Goal: Transaction & Acquisition: Purchase product/service

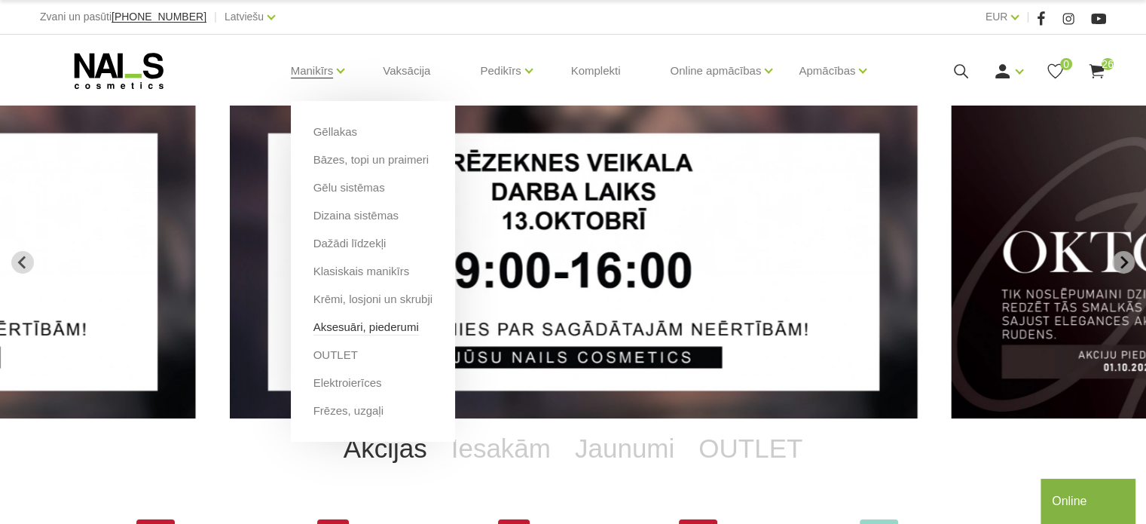
click at [395, 326] on link "Aksesuāri, piederumi" at bounding box center [365, 327] width 105 height 17
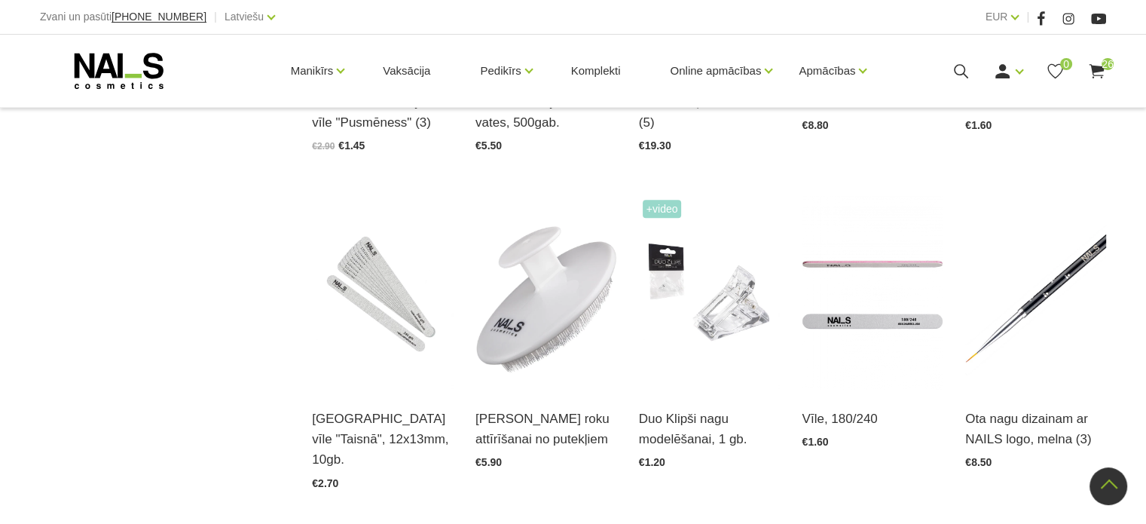
scroll to position [1305, 0]
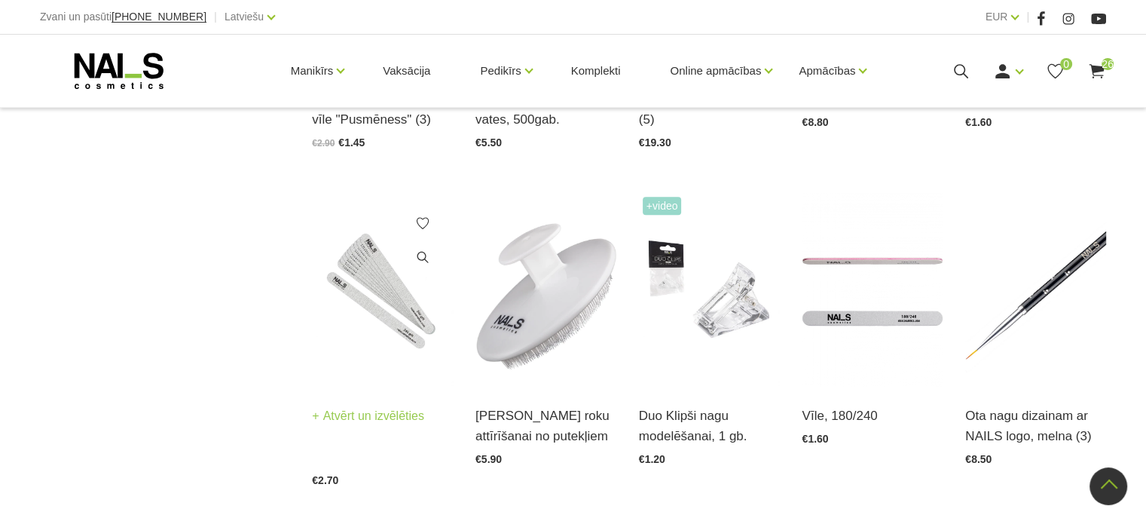
click at [358, 405] on link "Atvērt un izvēlēties" at bounding box center [368, 415] width 112 height 21
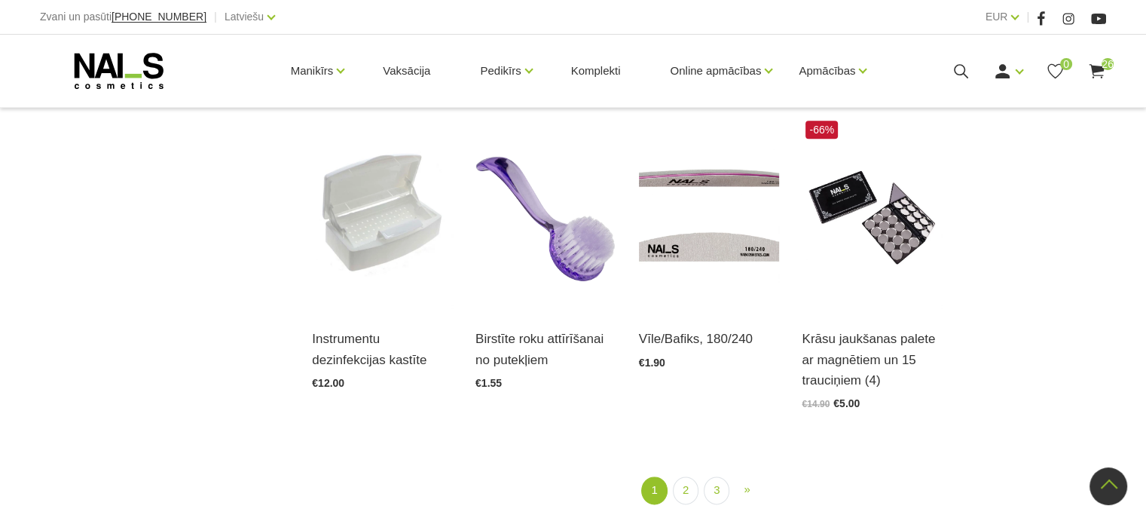
scroll to position [1747, 0]
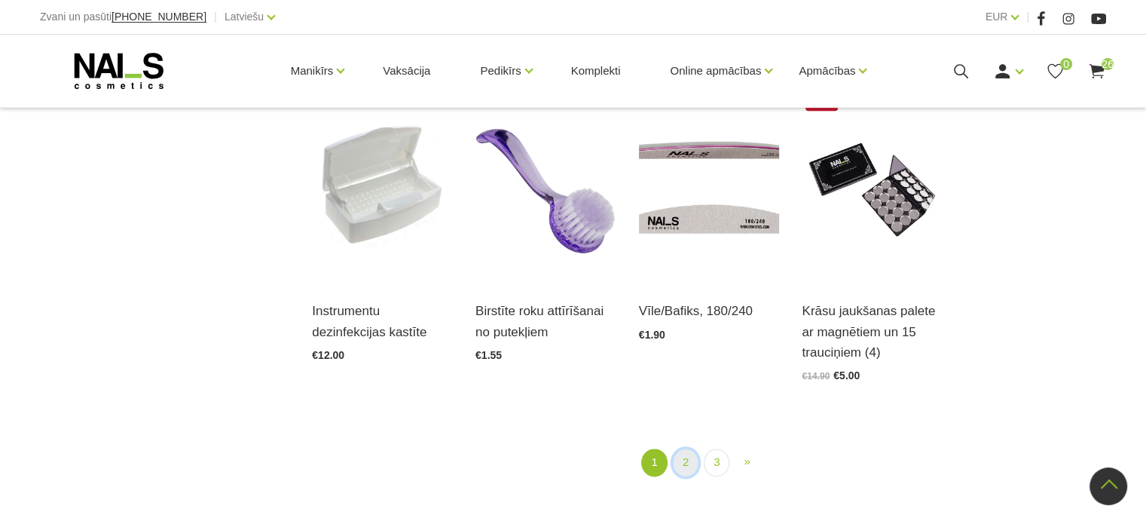
click at [683, 448] on link "2" at bounding box center [686, 462] width 26 height 28
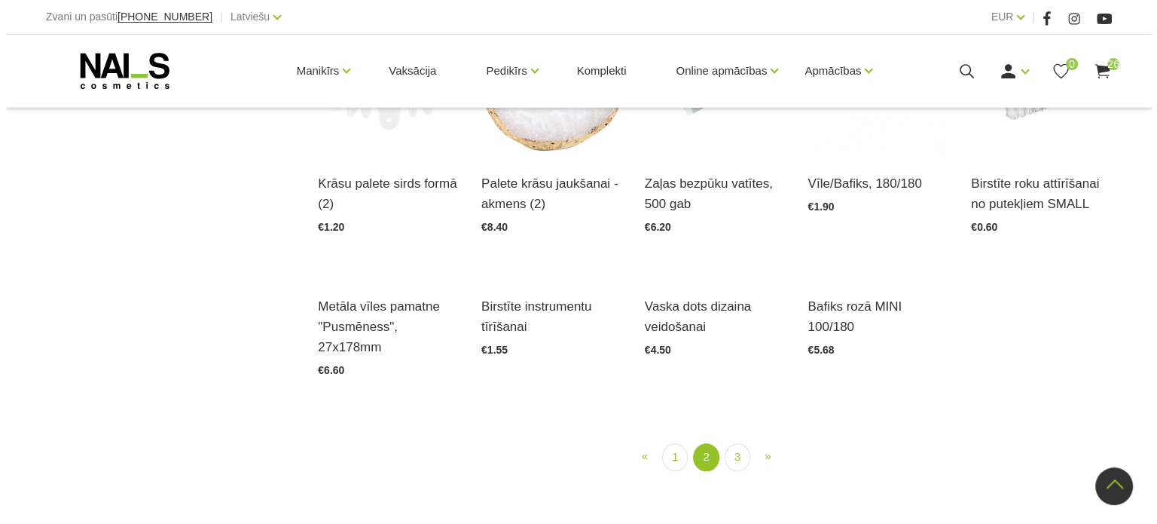
scroll to position [1494, 0]
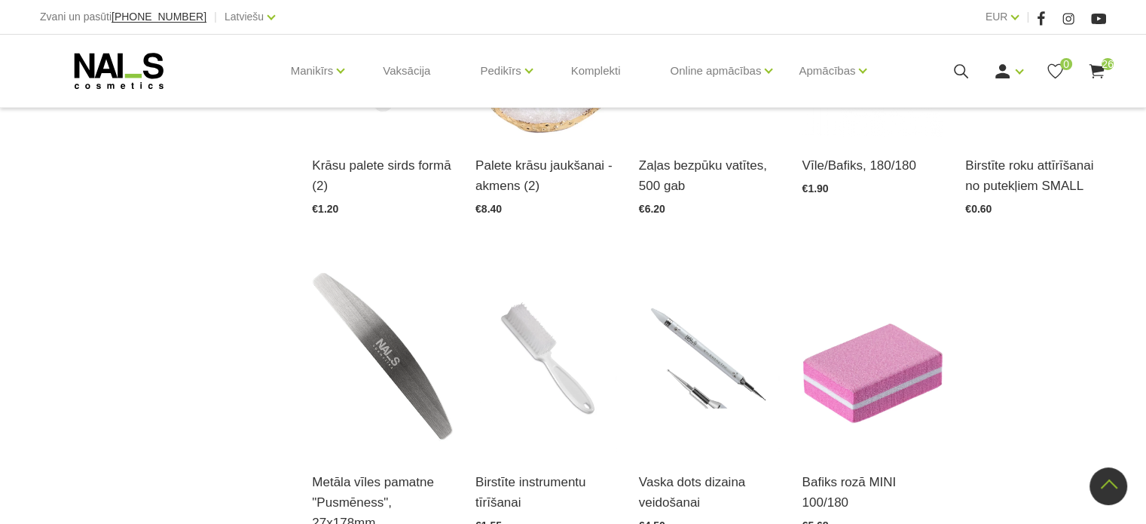
click at [954, 62] on icon at bounding box center [961, 71] width 19 height 19
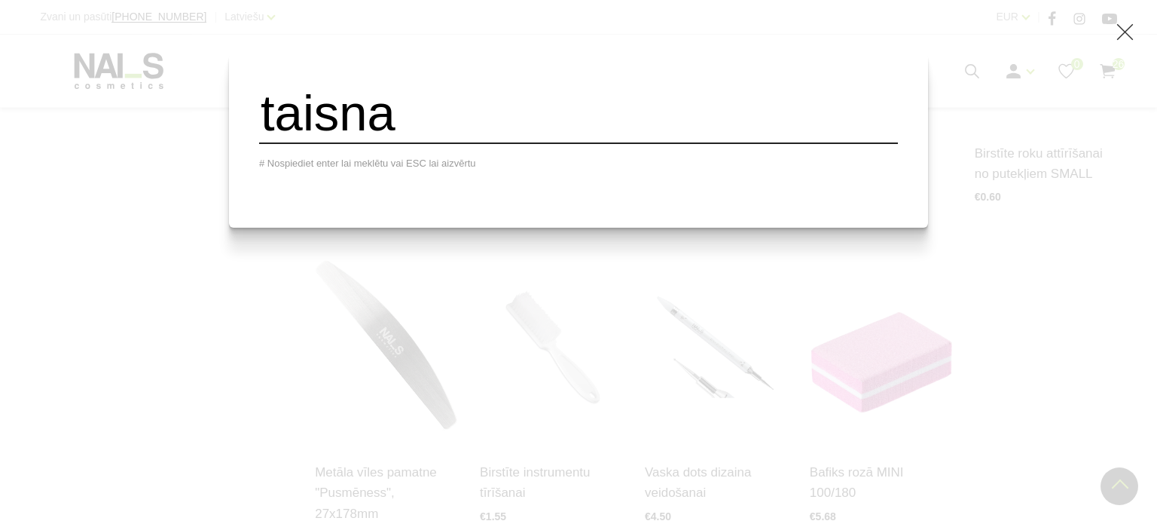
type input "taisna"
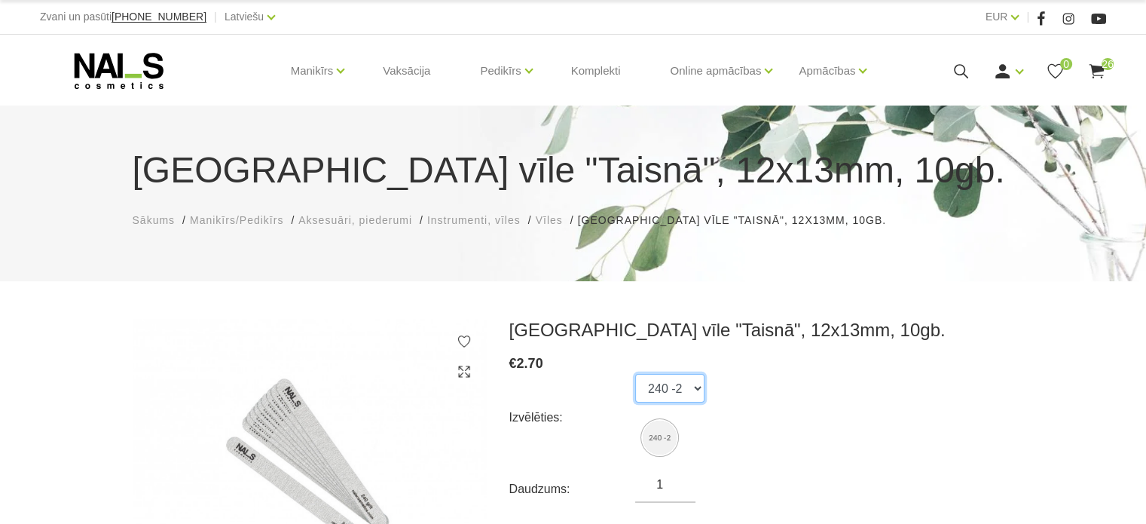
click at [696, 389] on select "240 -2" at bounding box center [669, 388] width 69 height 29
click at [738, 404] on div "Izvēlēties: 240 -2" at bounding box center [761, 417] width 505 height 87
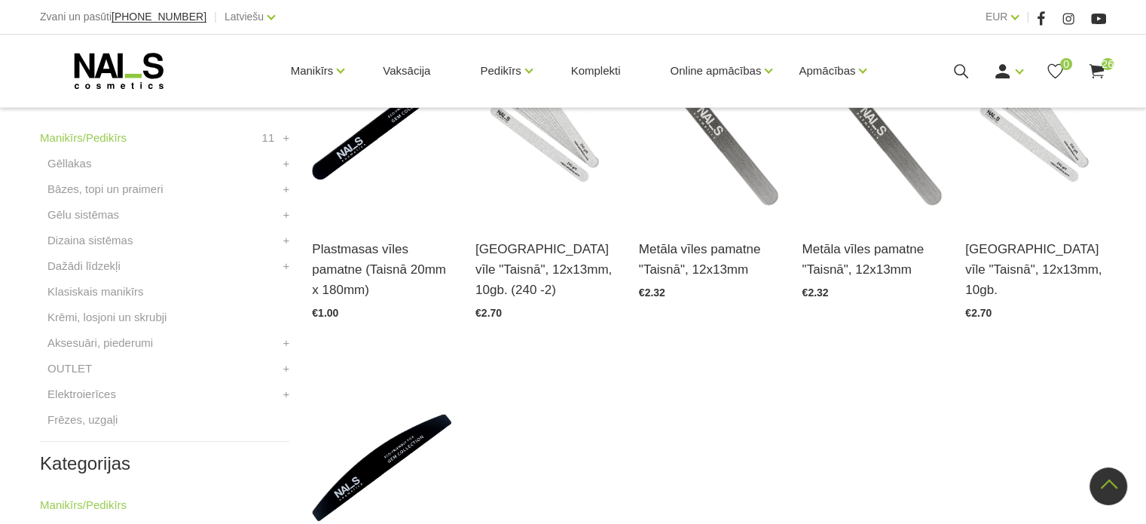
scroll to position [439, 0]
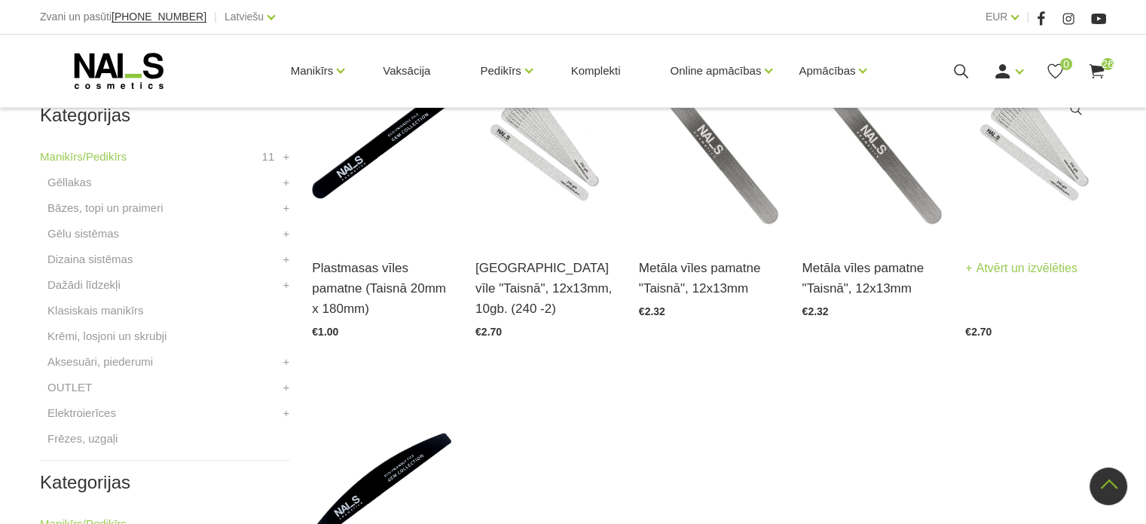
click at [986, 266] on link "Atvērt un izvēlēties" at bounding box center [1021, 268] width 112 height 21
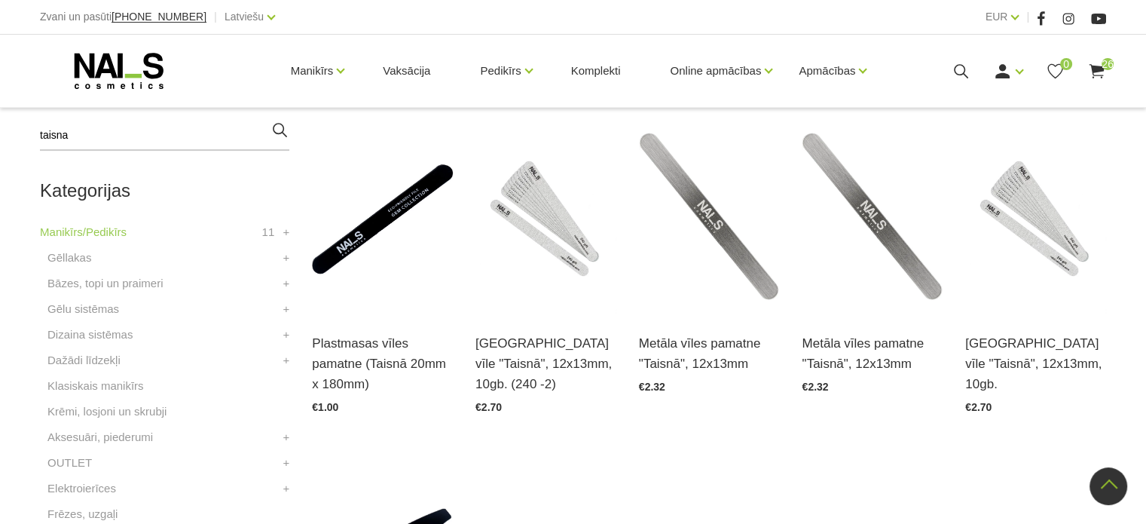
scroll to position [362, 0]
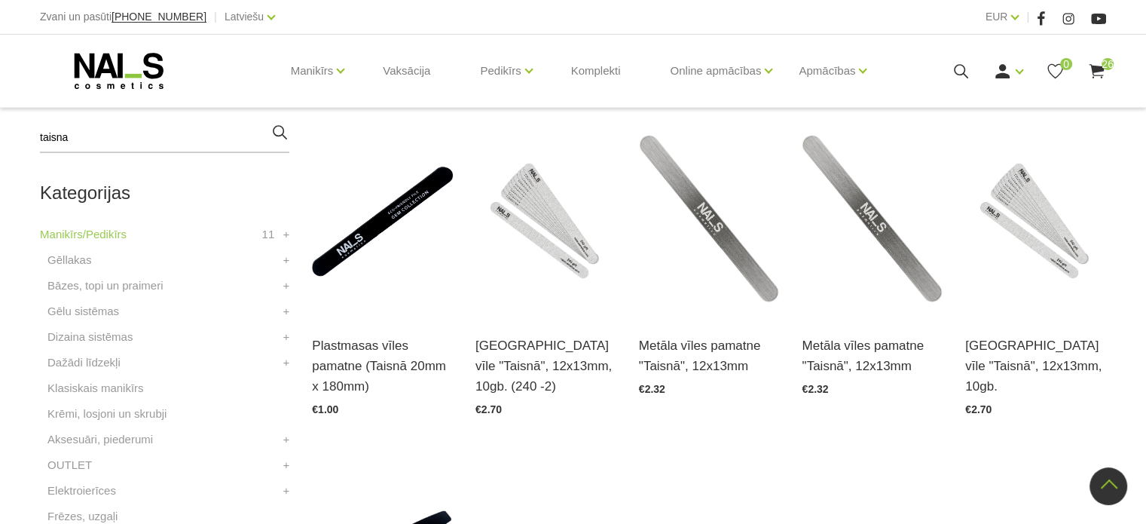
click at [1103, 66] on span "26" at bounding box center [1108, 64] width 12 height 12
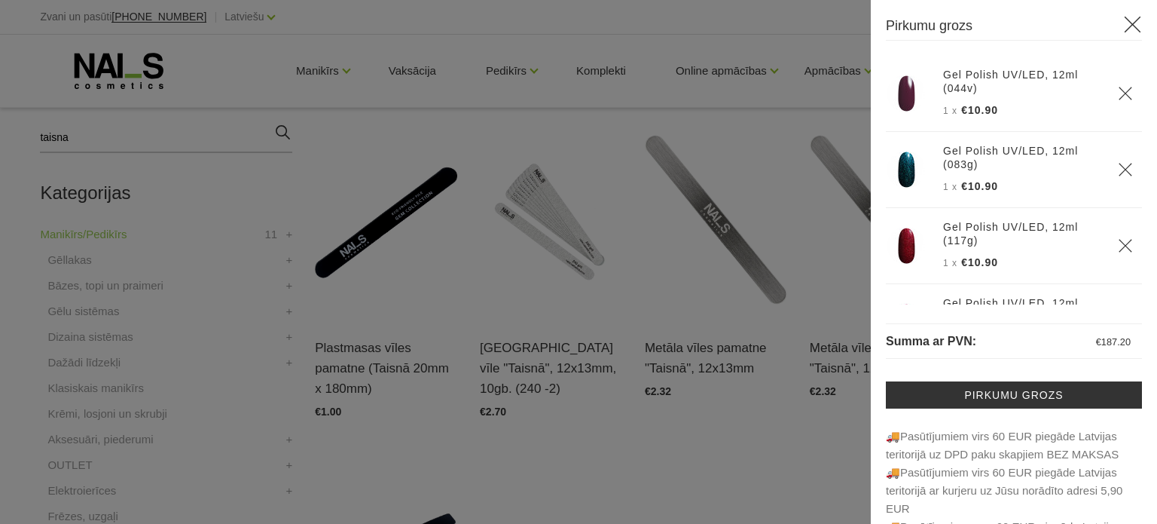
click at [1118, 99] on icon "Delete" at bounding box center [1125, 93] width 15 height 15
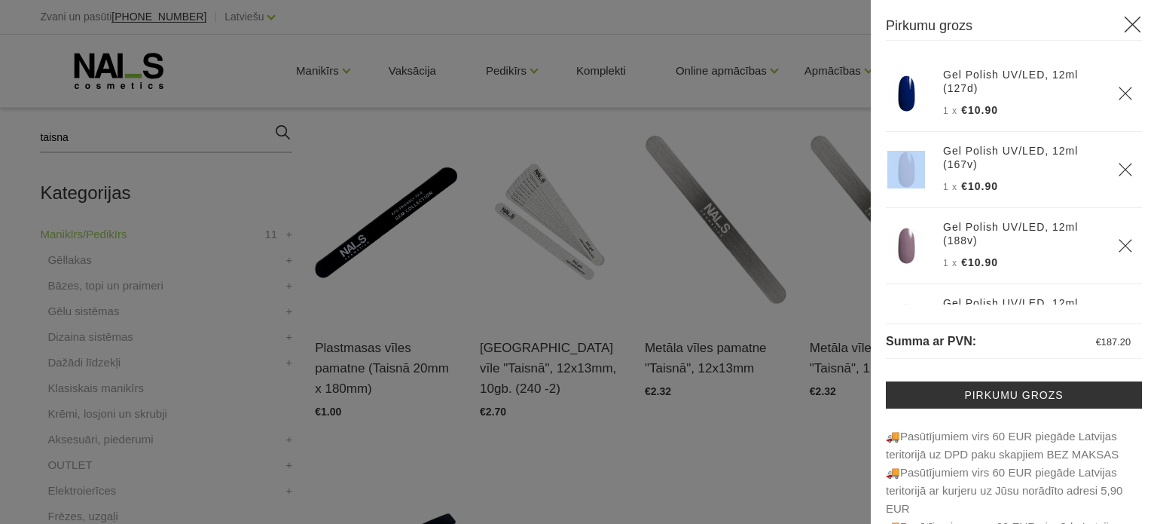
click at [1118, 99] on icon "Delete" at bounding box center [1125, 93] width 15 height 15
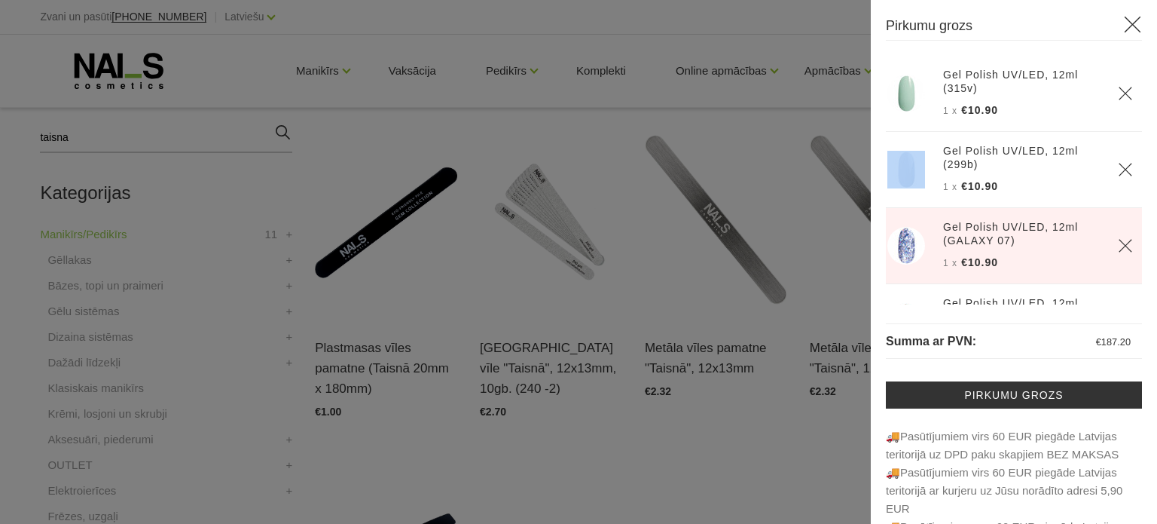
click at [1118, 99] on icon "Delete" at bounding box center [1125, 93] width 15 height 15
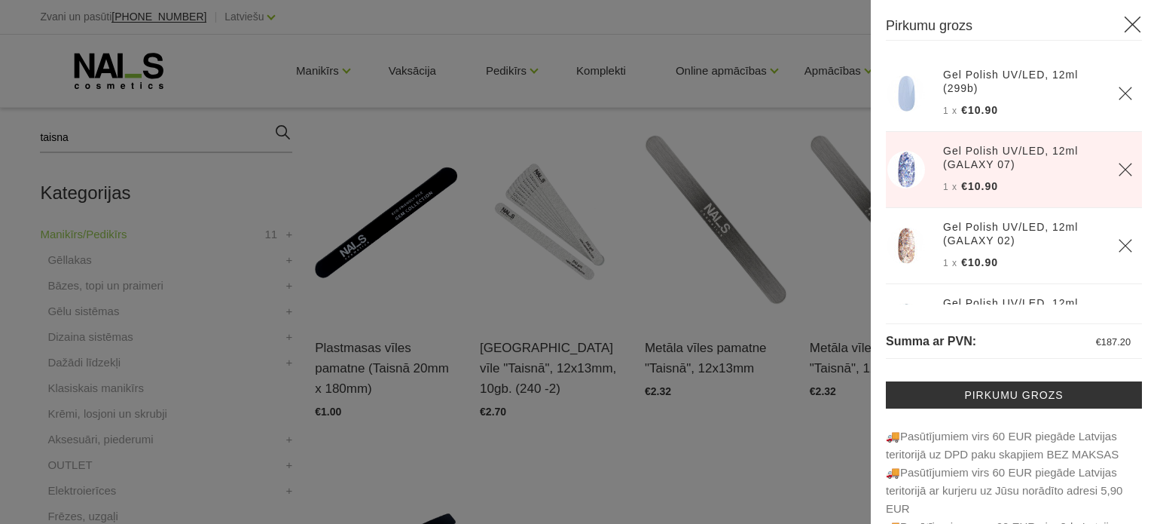
click at [1118, 99] on icon "Delete" at bounding box center [1125, 93] width 15 height 15
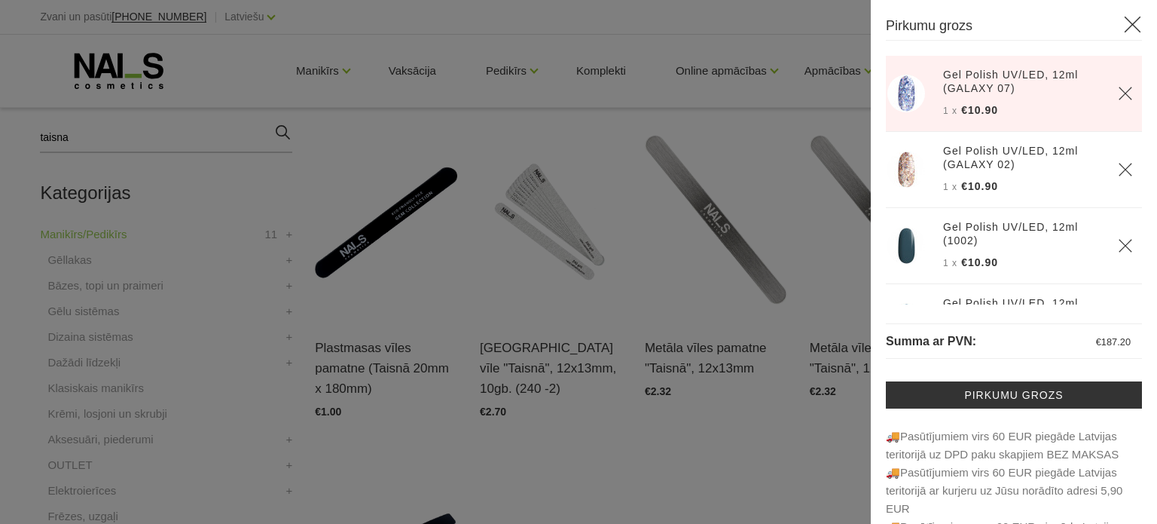
click at [1118, 99] on icon "Delete" at bounding box center [1125, 93] width 15 height 15
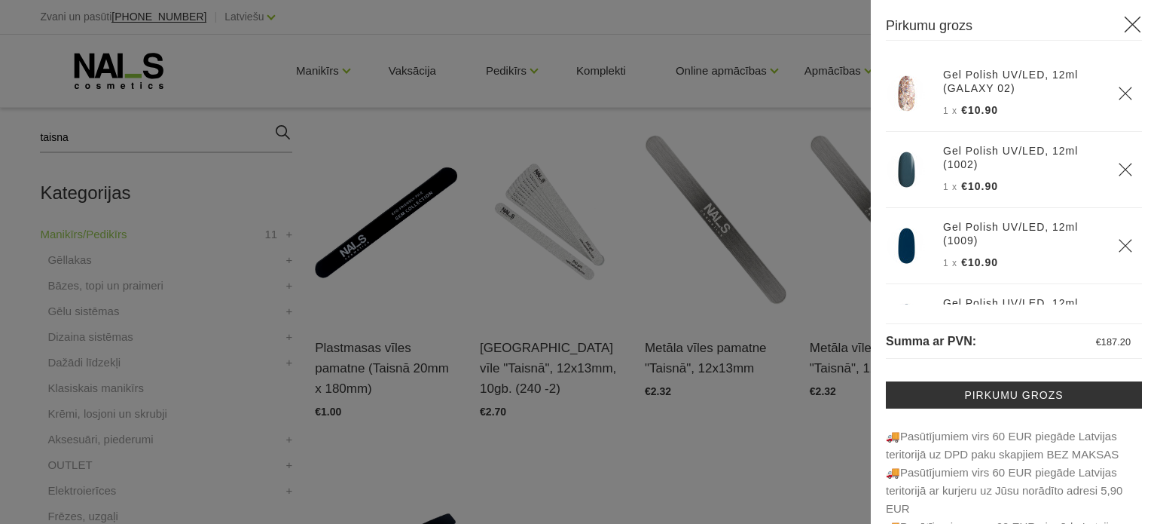
click at [1118, 99] on icon "Delete" at bounding box center [1125, 93] width 15 height 15
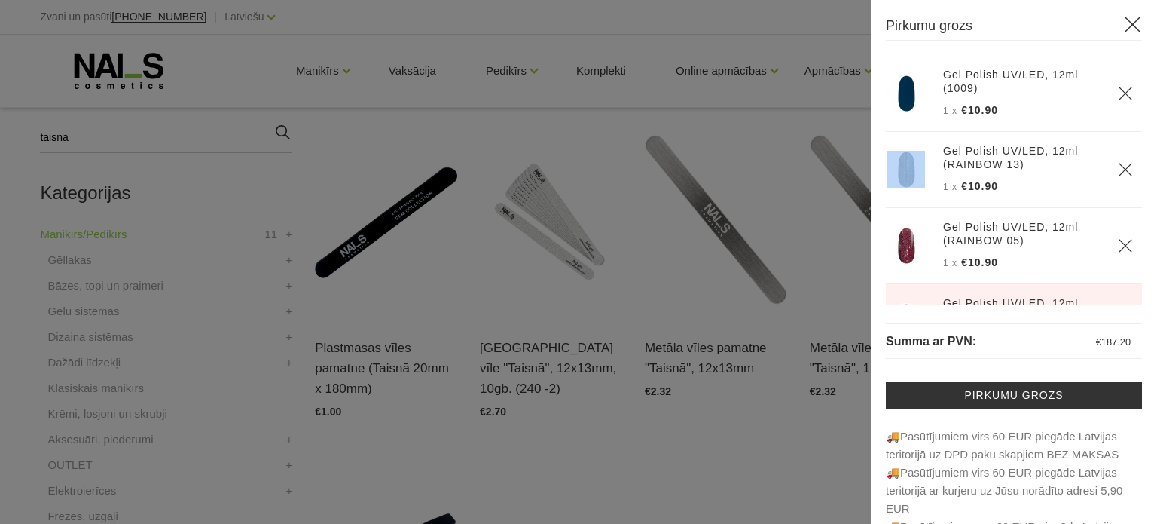
click at [1118, 99] on icon "Delete" at bounding box center [1125, 93] width 15 height 15
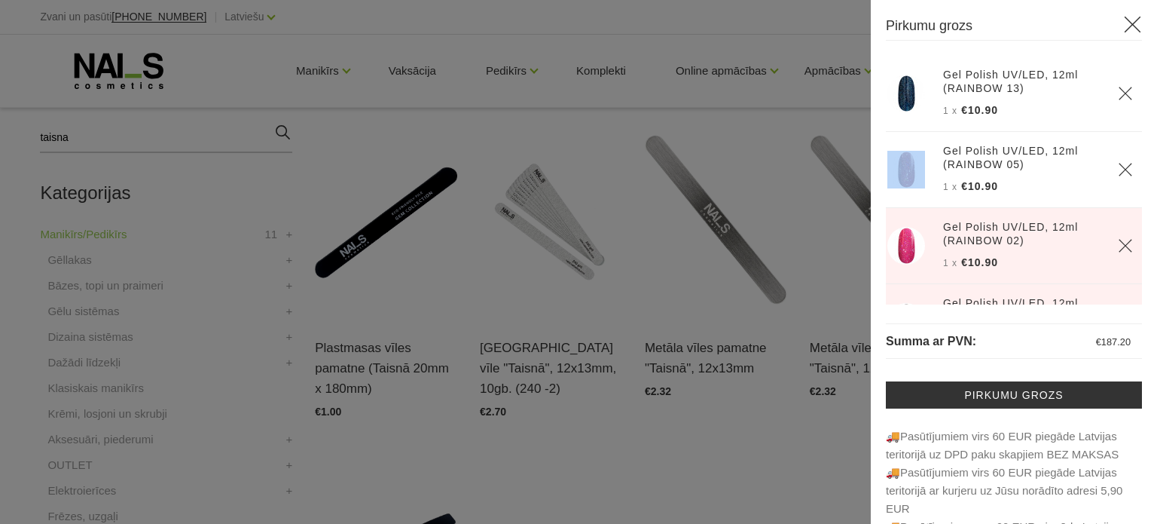
click at [1118, 99] on icon "Delete" at bounding box center [1125, 93] width 15 height 15
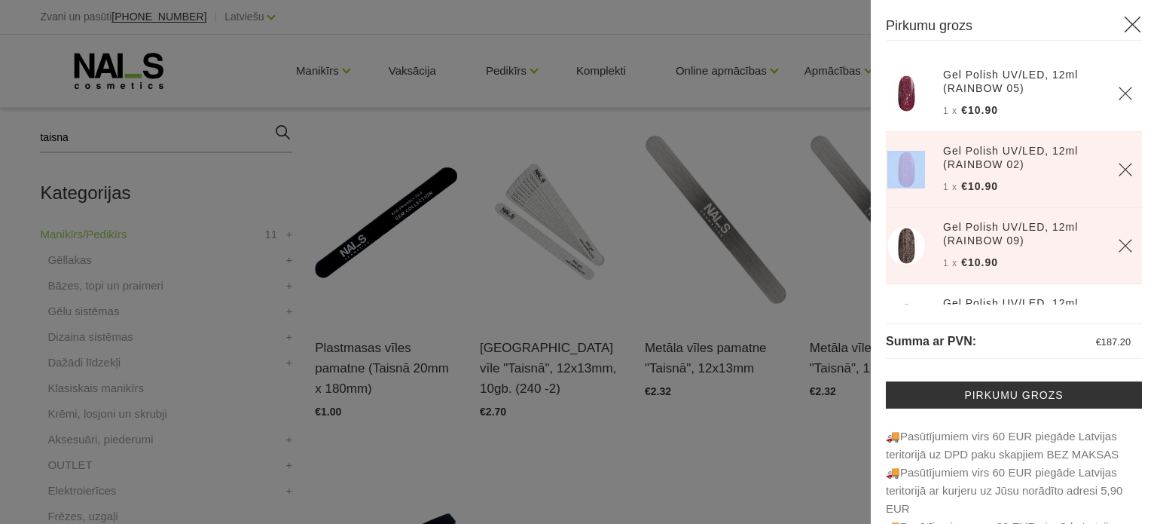
click at [1118, 99] on icon "Delete" at bounding box center [1125, 93] width 15 height 15
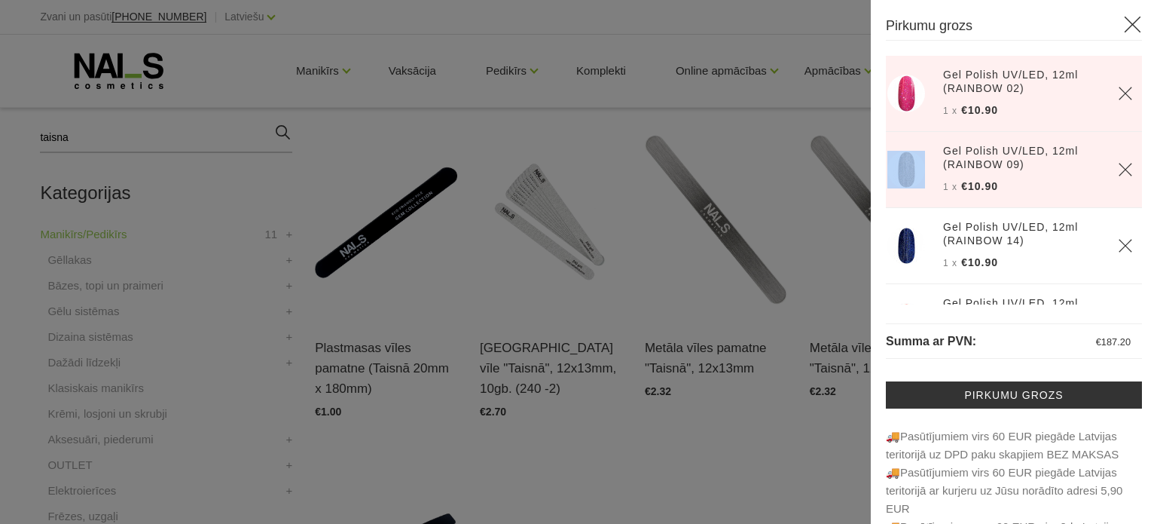
click at [1118, 99] on icon "Delete" at bounding box center [1125, 93] width 15 height 15
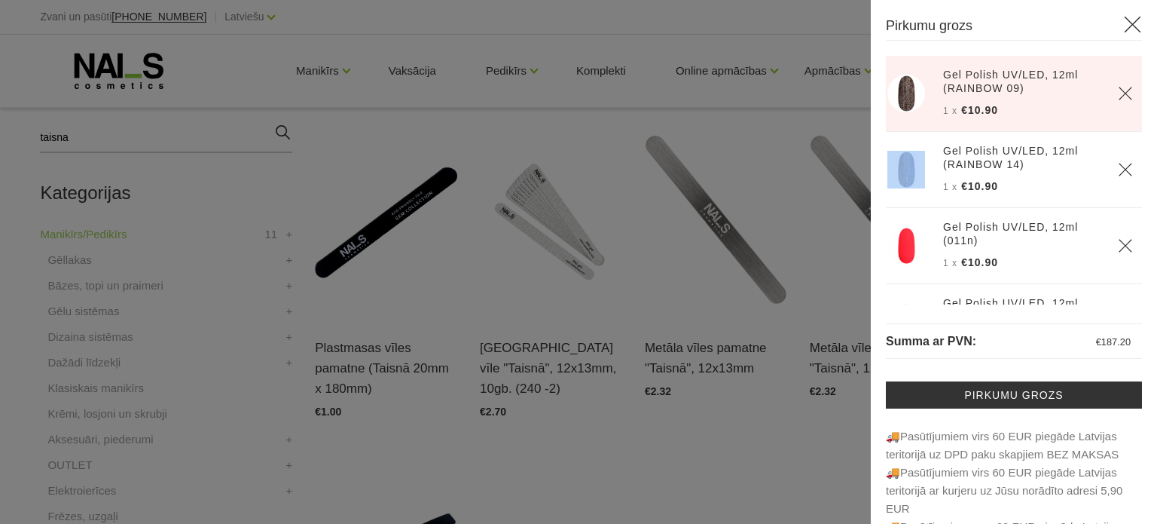
click at [1118, 99] on icon "Delete" at bounding box center [1125, 93] width 15 height 15
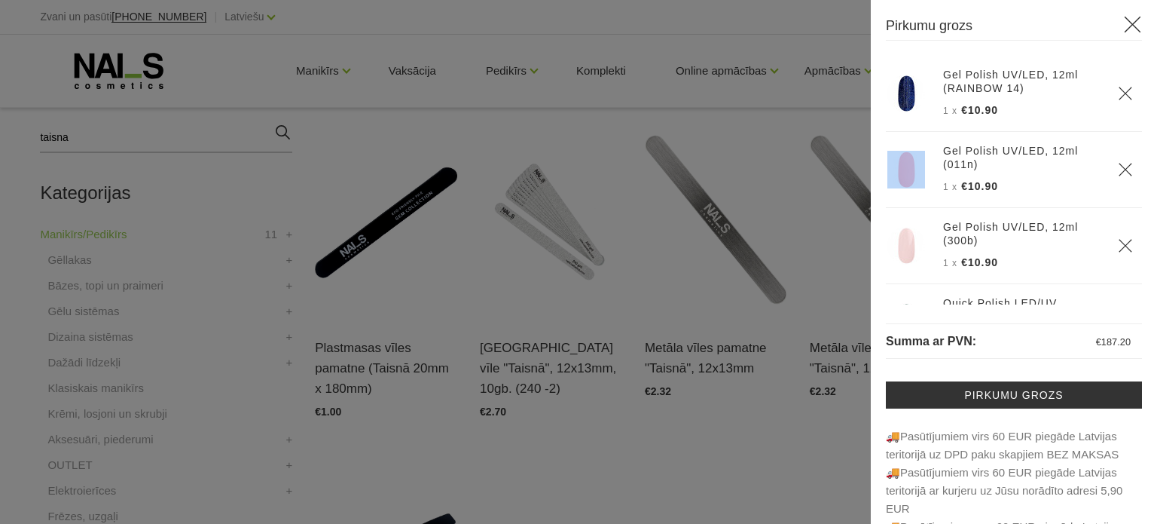
click at [1118, 99] on icon "Delete" at bounding box center [1125, 93] width 15 height 15
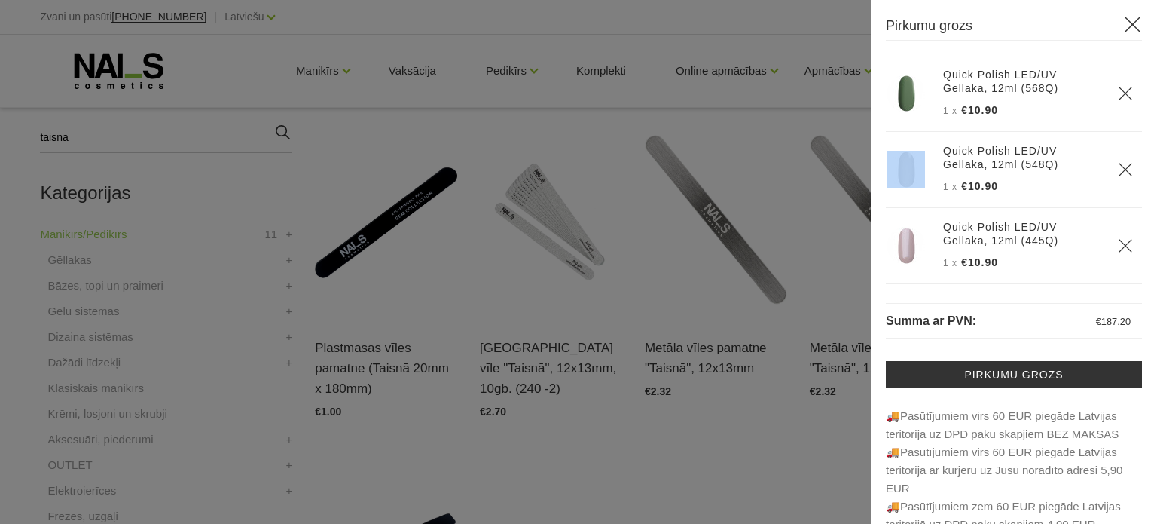
click at [1109, 99] on th at bounding box center [1125, 94] width 33 height 76
click at [1118, 91] on icon "Delete" at bounding box center [1125, 93] width 15 height 15
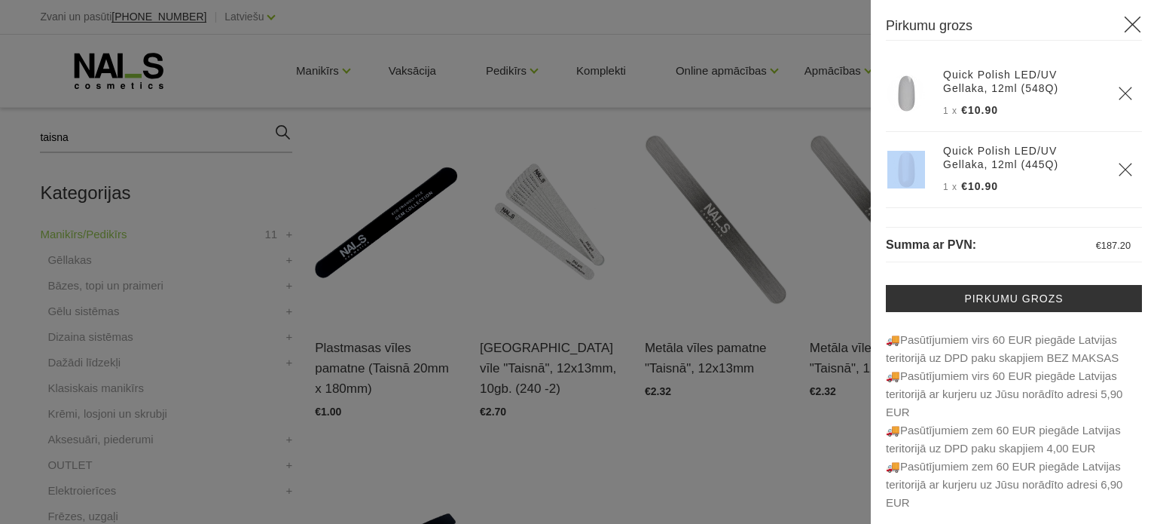
click at [1118, 91] on icon "Delete" at bounding box center [1125, 93] width 15 height 15
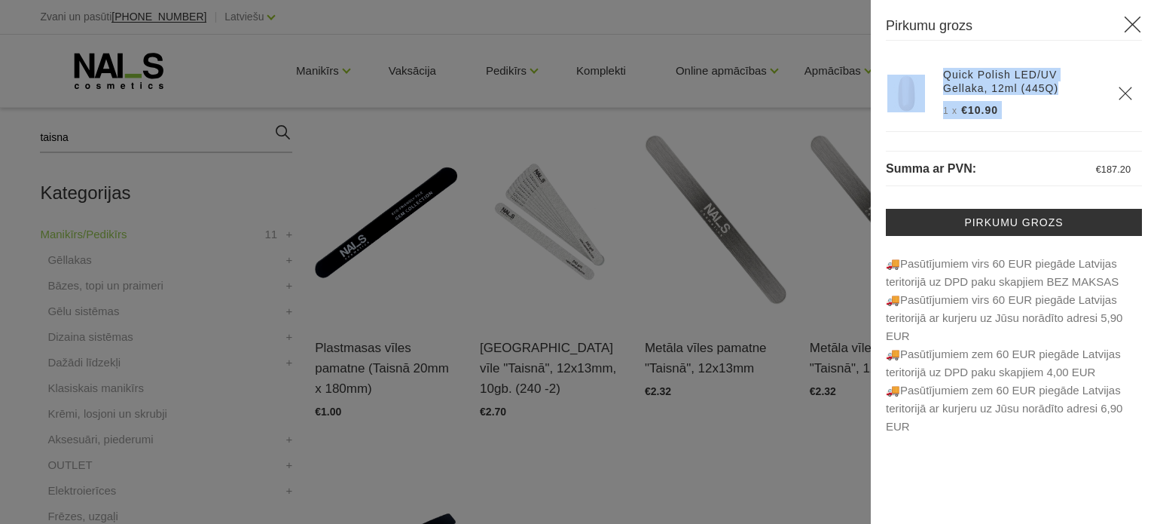
click at [1113, 91] on th at bounding box center [1125, 94] width 33 height 76
click at [1132, 93] on icon "Delete" at bounding box center [1125, 93] width 15 height 15
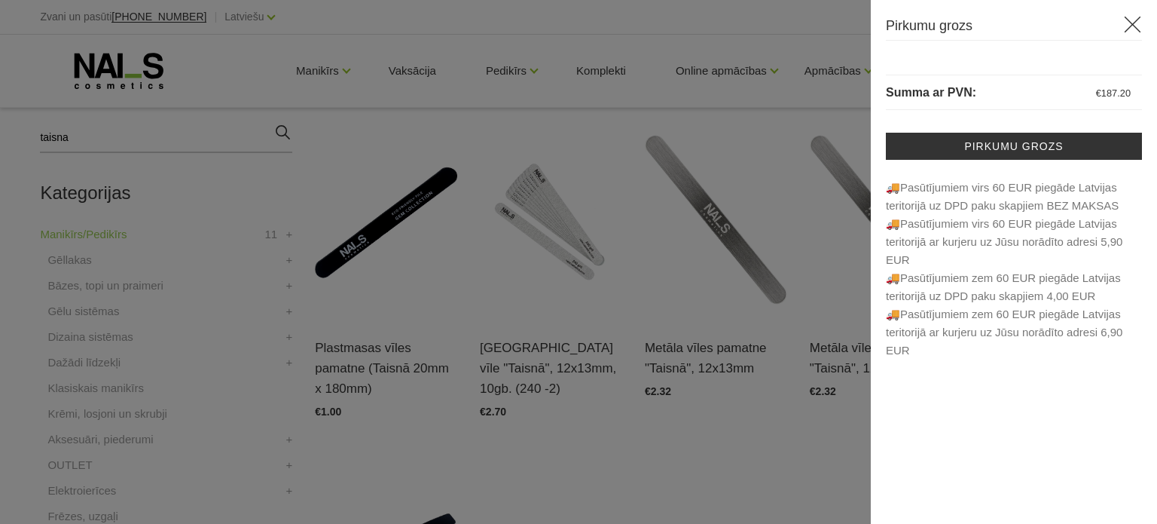
click at [1133, 20] on icon at bounding box center [1133, 24] width 19 height 19
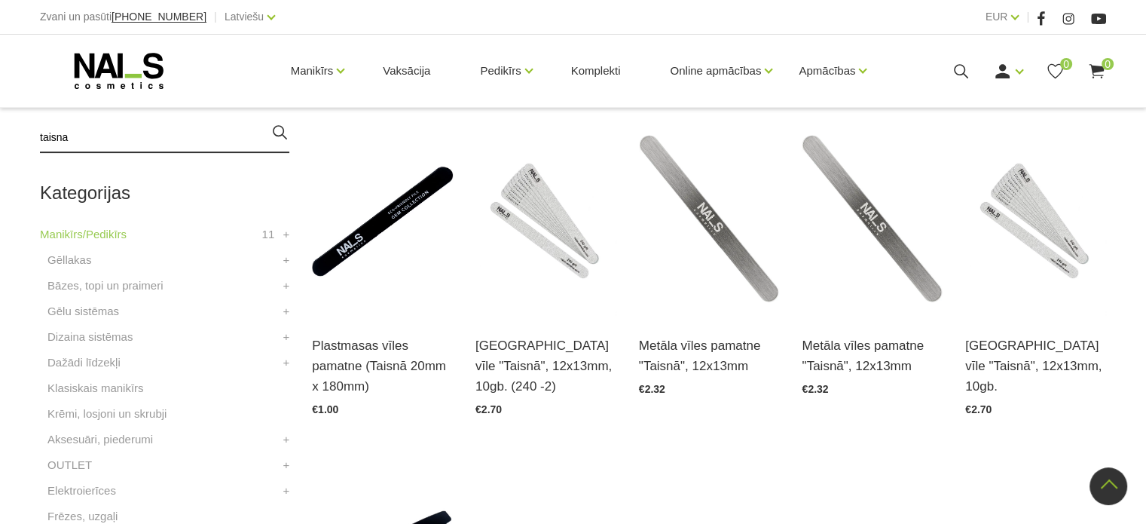
click at [225, 135] on input "taisna" at bounding box center [164, 138] width 249 height 30
type input "t"
type input "1082"
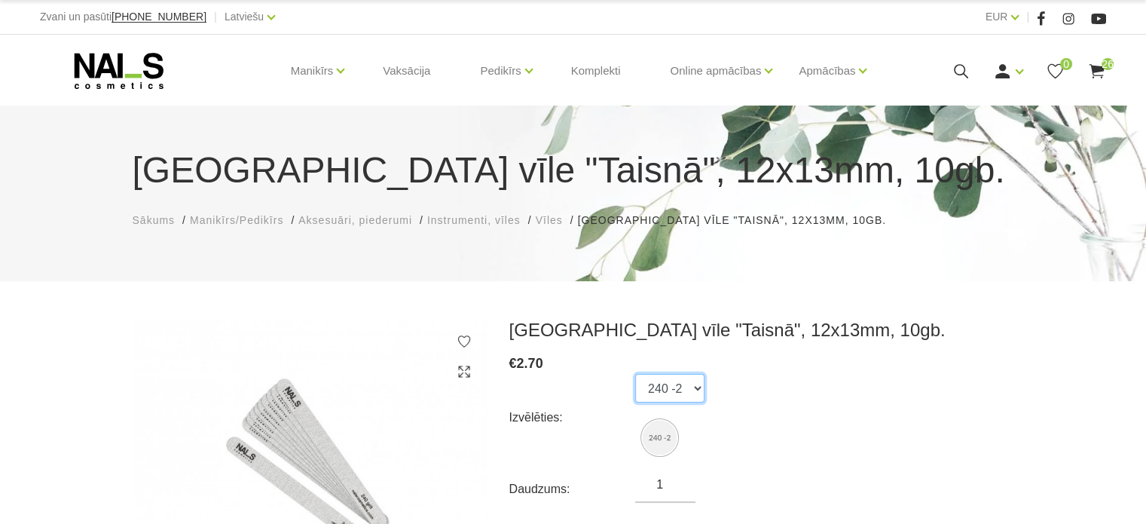
click at [670, 394] on select "240 -2" at bounding box center [669, 388] width 69 height 29
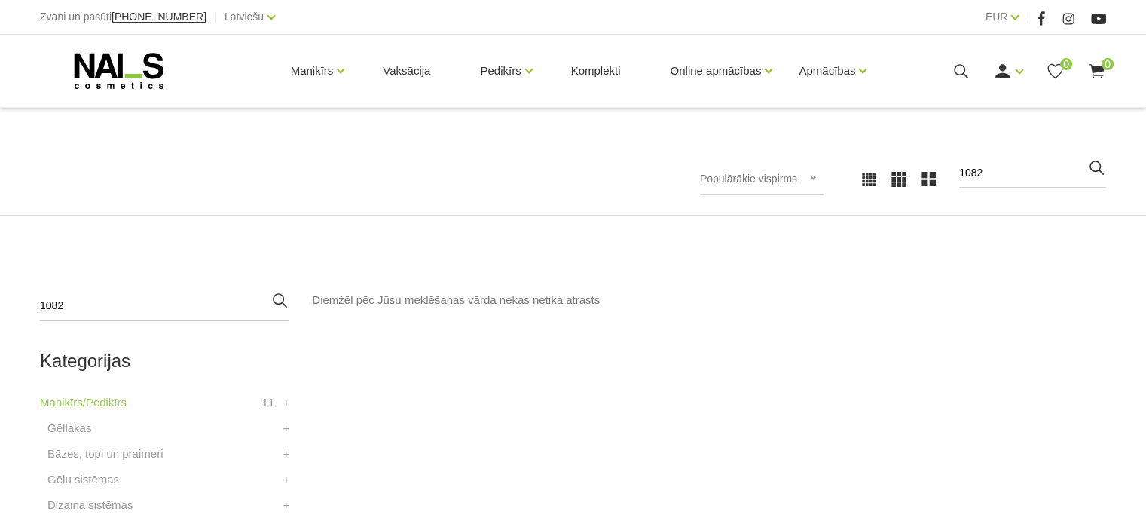
scroll to position [310, 0]
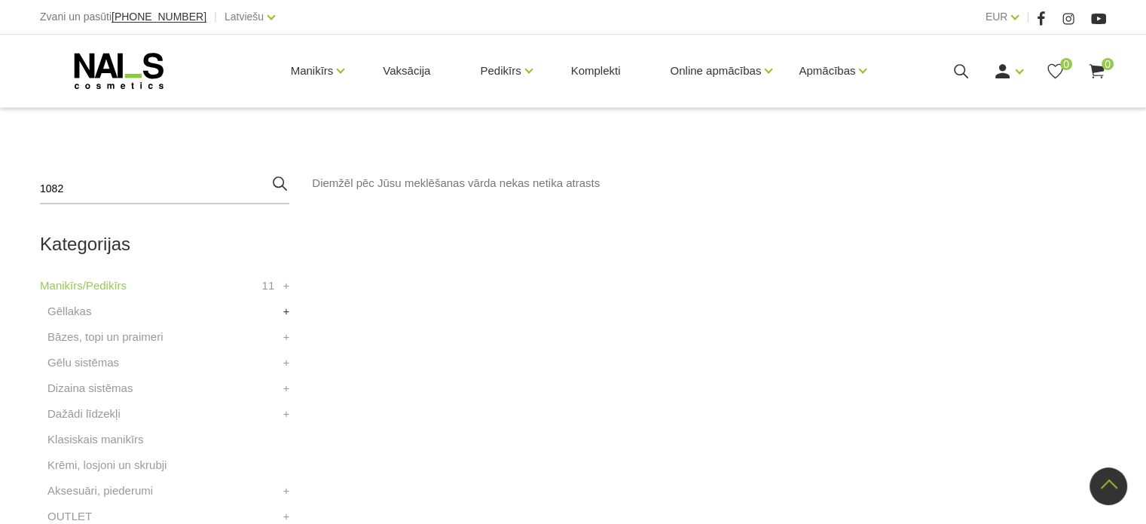
click at [284, 310] on li "Gēllakas MIRROR COLOR Gel polish ROSE Gēllakas CHROME Gēllaka CHROMATIC Gēllaka…" at bounding box center [164, 315] width 249 height 26
click at [284, 310] on link "+" at bounding box center [286, 311] width 7 height 18
click at [99, 497] on link "GEL POLISH gēllaka" at bounding box center [107, 491] width 105 height 18
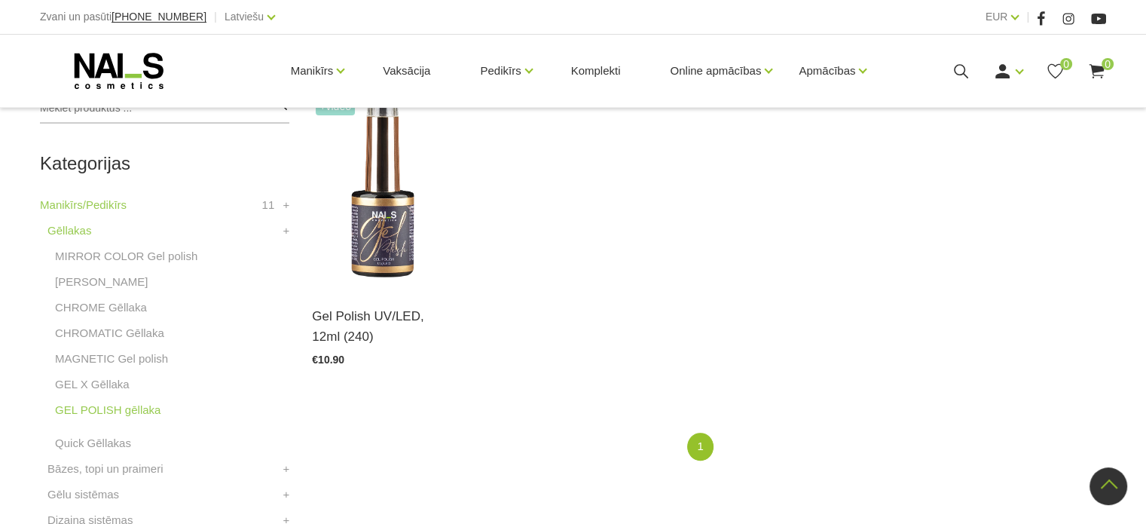
scroll to position [365, 0]
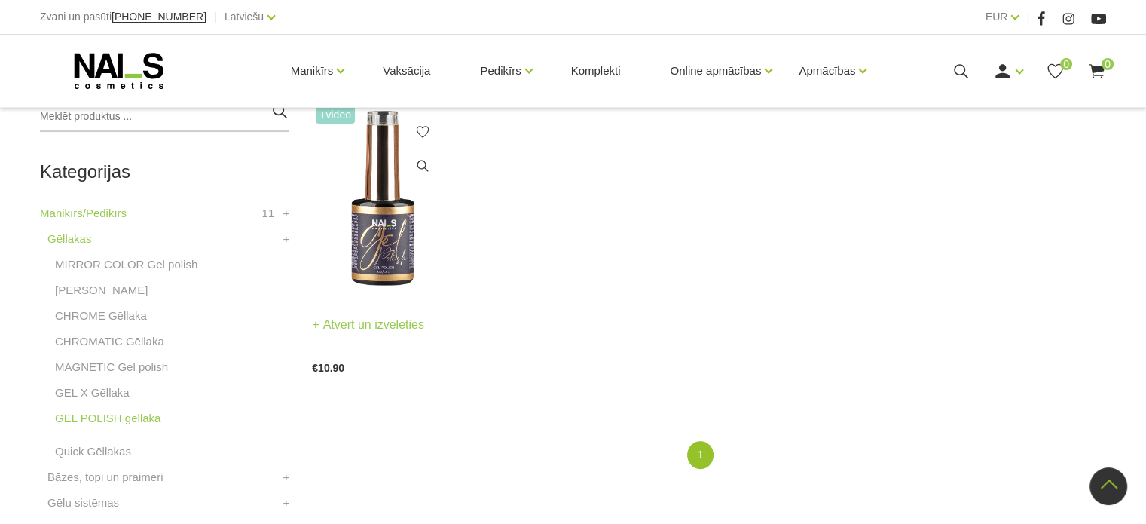
click at [329, 335] on h3 "Gel Polish UV/LED, 12ml (240)" at bounding box center [382, 334] width 141 height 41
click at [342, 329] on link "Atvērt un izvēlēties" at bounding box center [368, 324] width 112 height 21
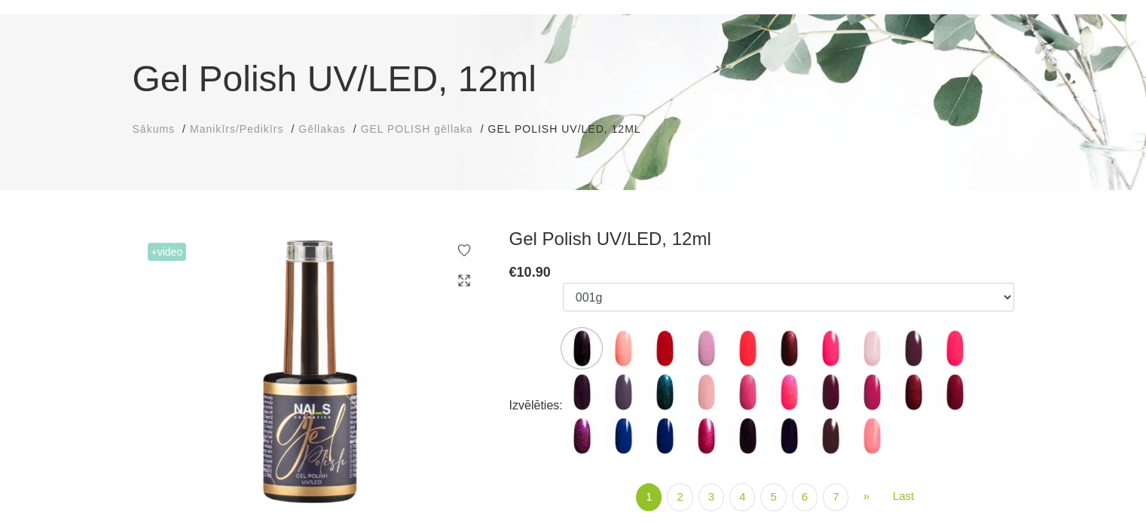
scroll to position [93, 0]
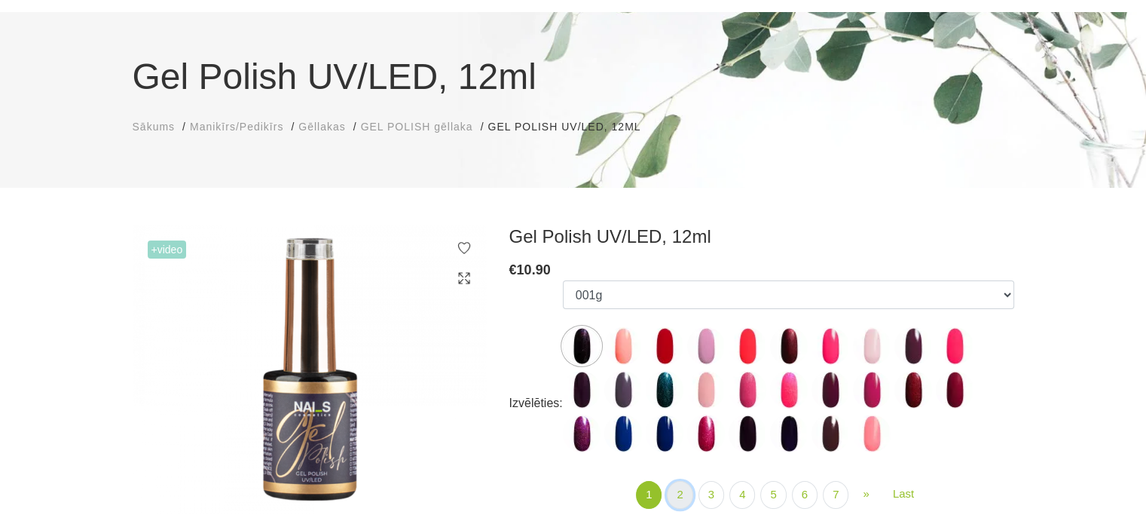
click at [680, 497] on link "2" at bounding box center [680, 495] width 26 height 28
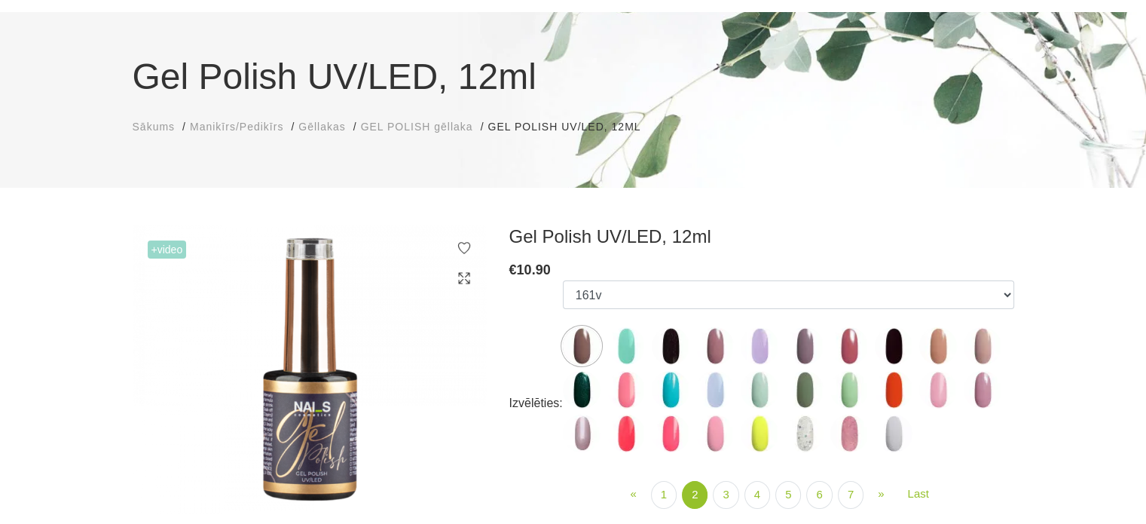
click at [674, 348] on img at bounding box center [671, 346] width 38 height 38
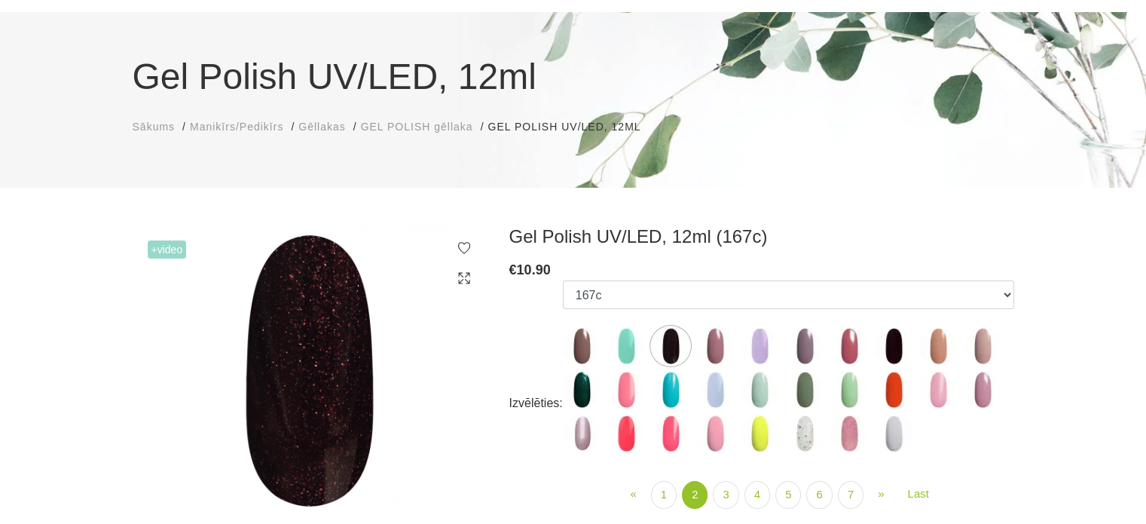
click at [898, 346] on img at bounding box center [894, 346] width 38 height 38
select select "4065"
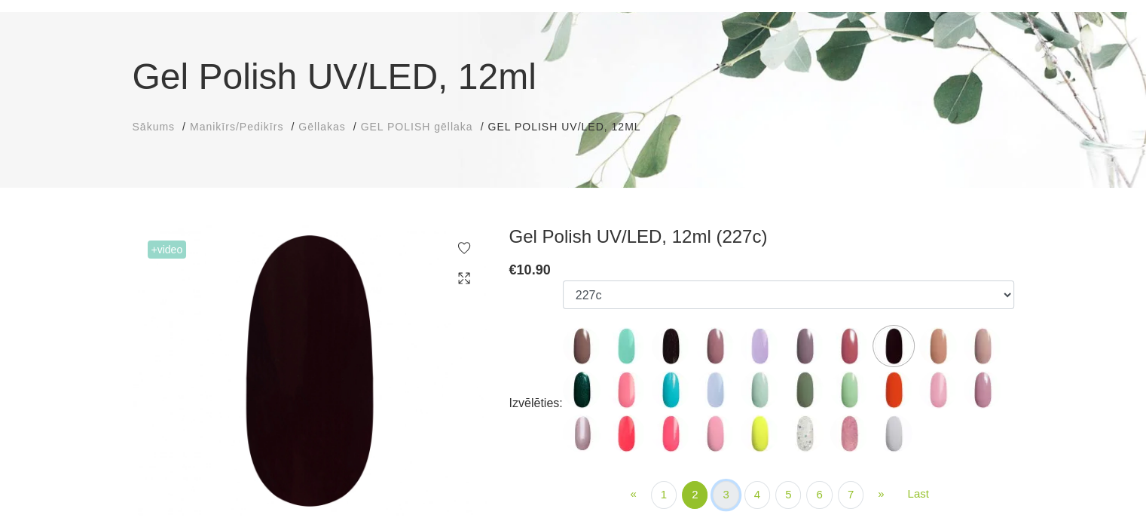
click at [724, 488] on link "3" at bounding box center [726, 495] width 26 height 28
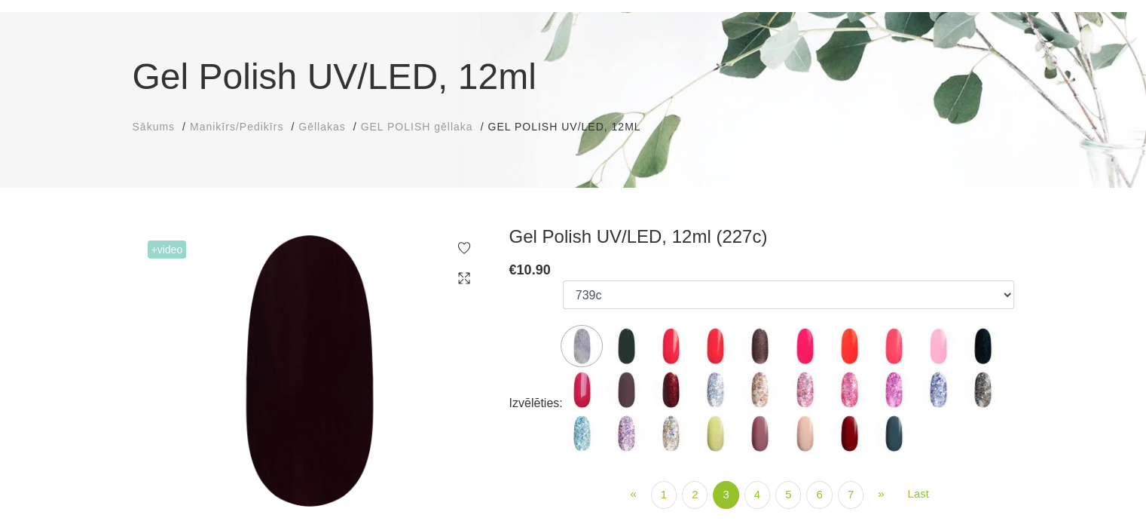
click at [673, 390] on img at bounding box center [671, 390] width 38 height 38
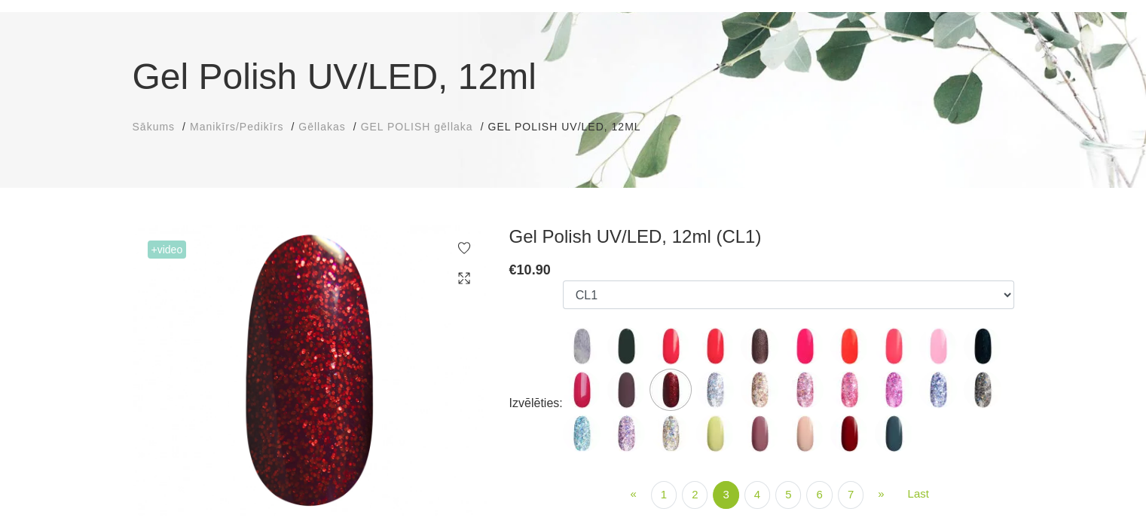
click at [855, 433] on img at bounding box center [849, 433] width 38 height 38
select select "4182"
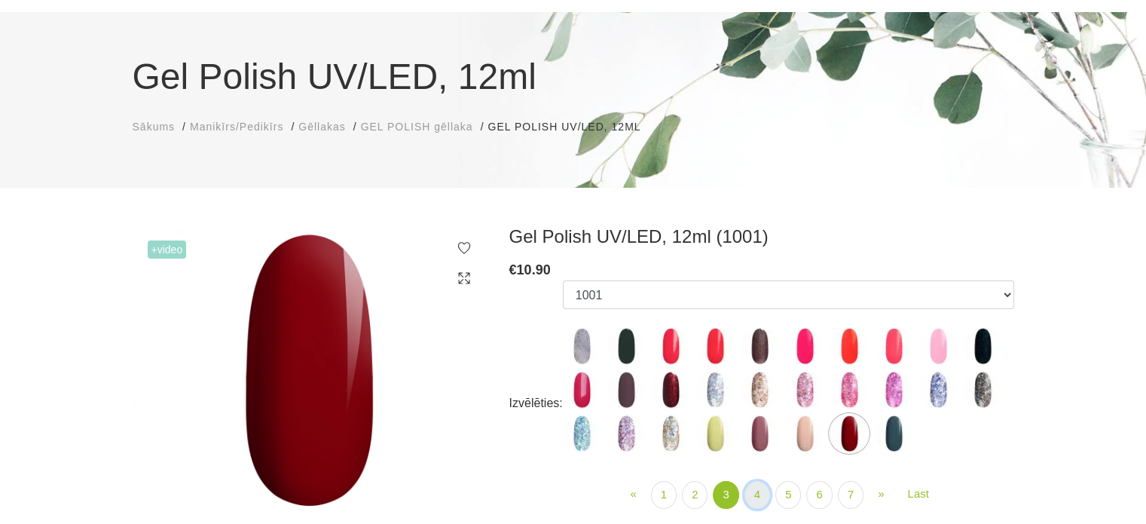
click at [756, 494] on link "4" at bounding box center [758, 495] width 26 height 28
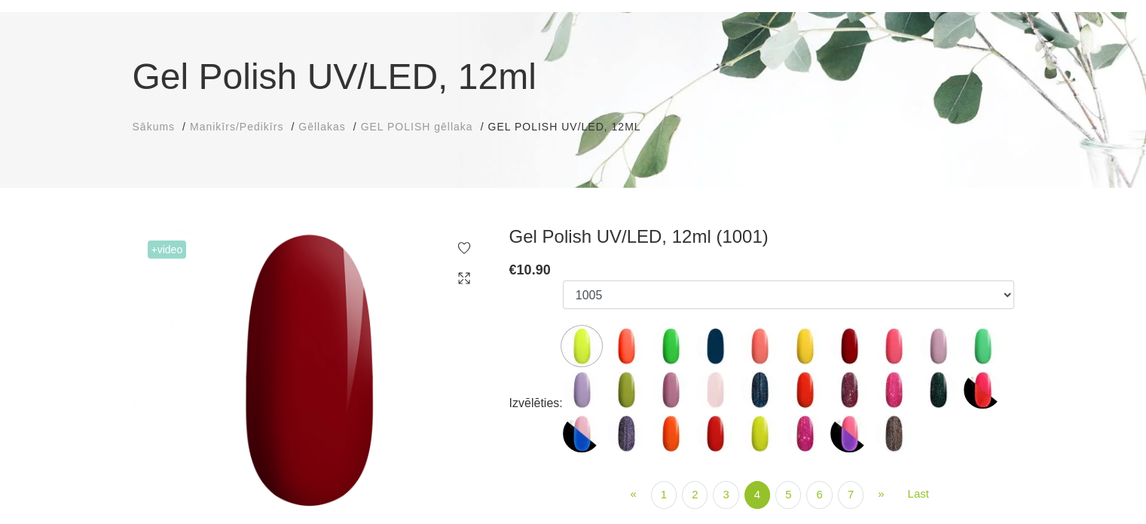
click at [849, 347] on img at bounding box center [849, 346] width 38 height 38
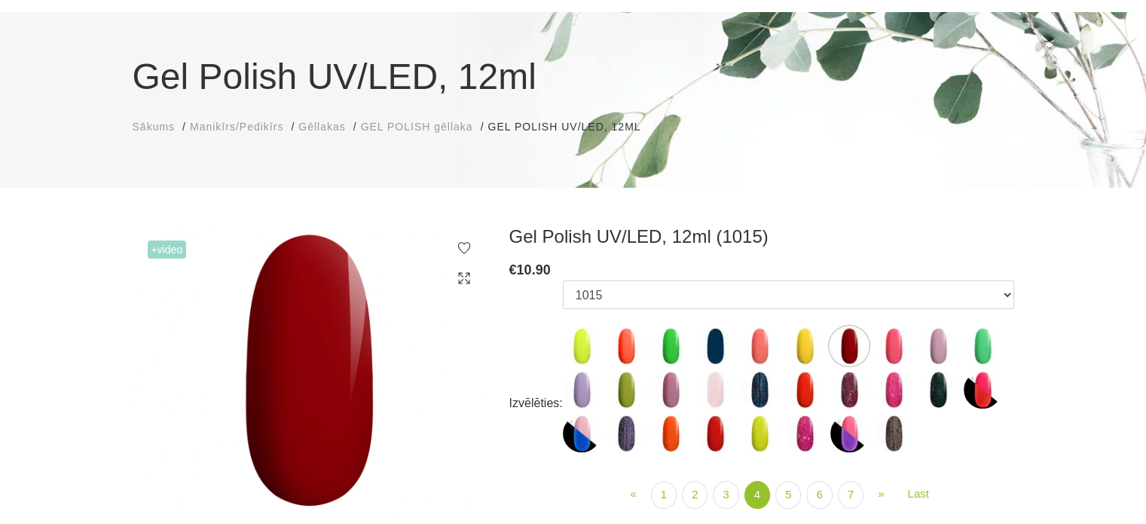
click at [720, 441] on img at bounding box center [715, 433] width 38 height 38
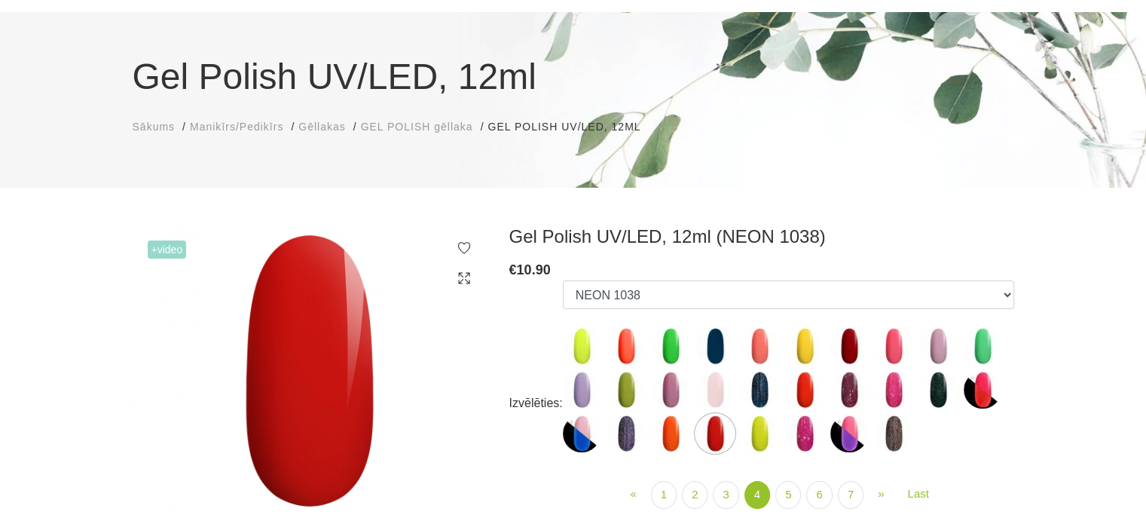
click at [808, 392] on img at bounding box center [805, 390] width 38 height 38
select select "4446"
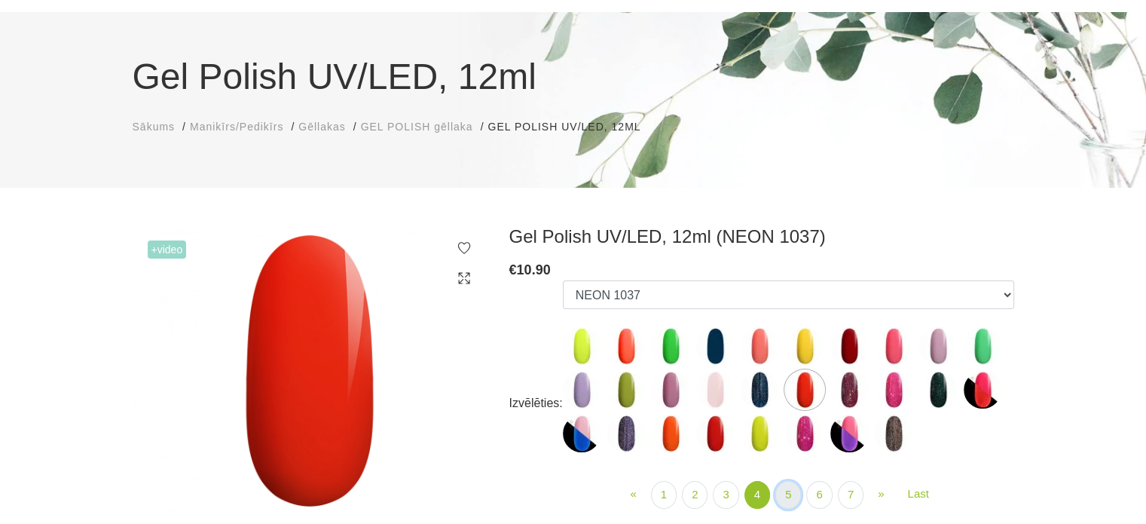
click at [787, 487] on link "5" at bounding box center [788, 495] width 26 height 28
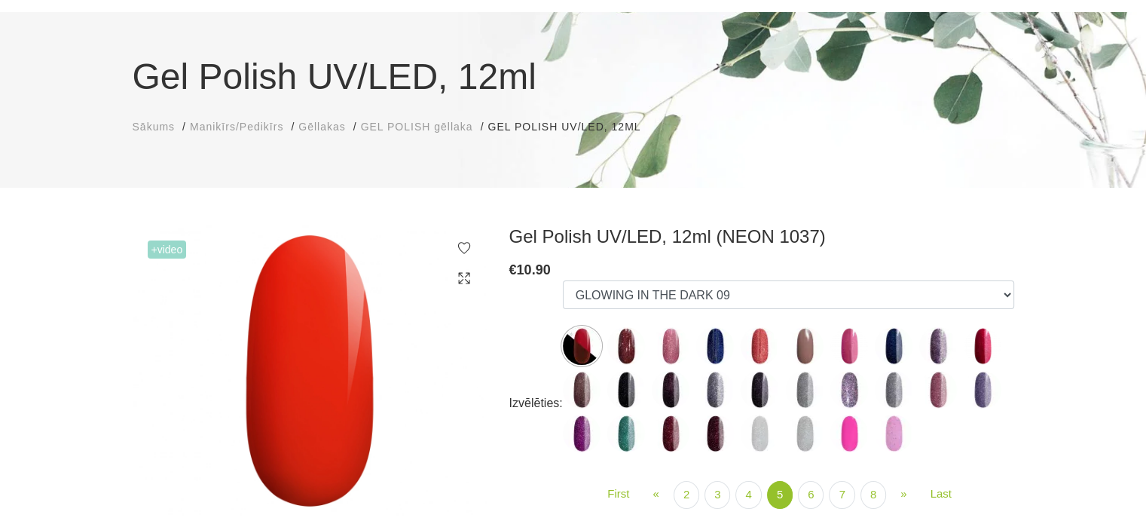
click at [677, 387] on img at bounding box center [671, 390] width 38 height 38
select select "4957"
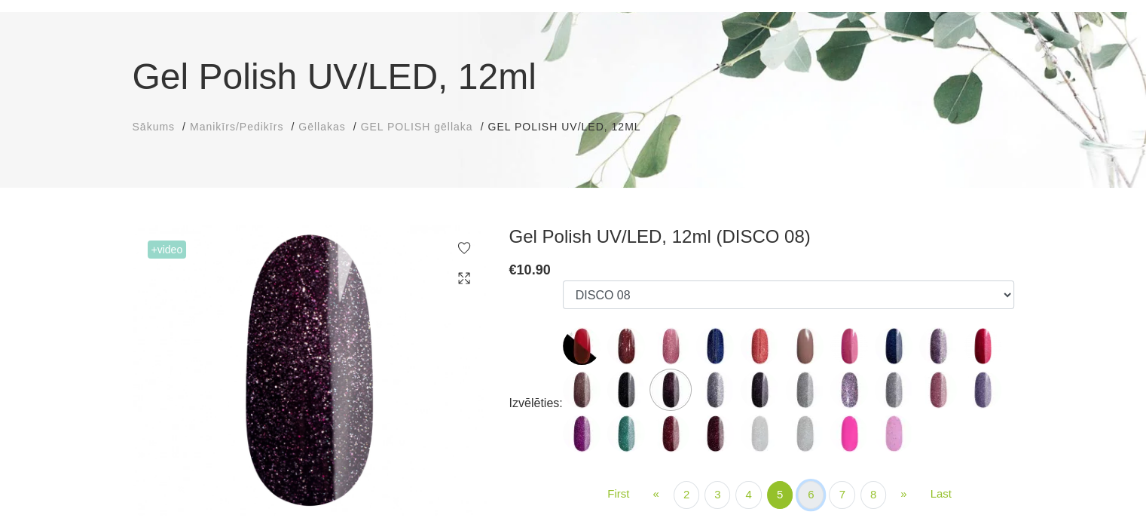
click at [812, 494] on link "6" at bounding box center [811, 495] width 26 height 28
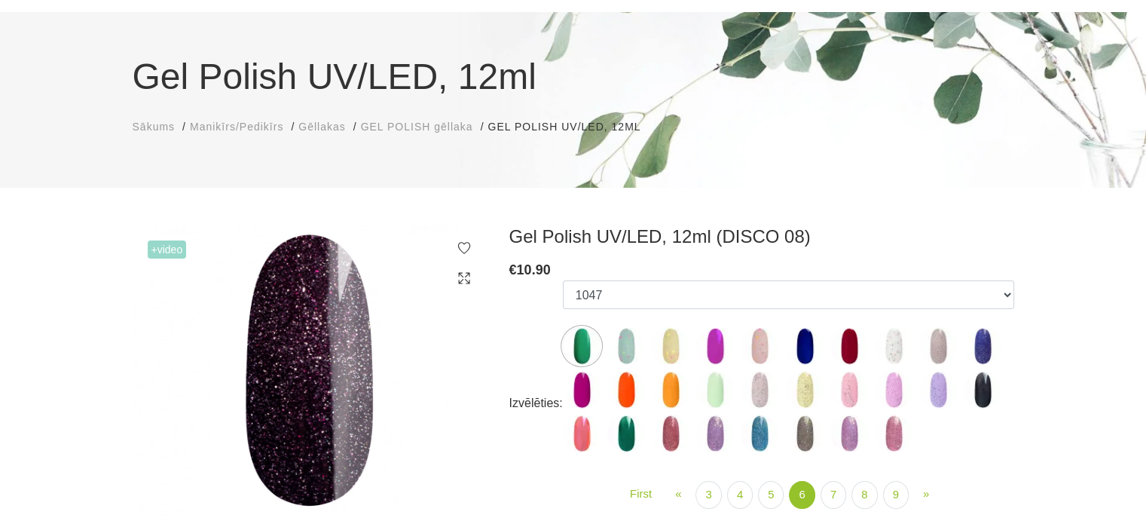
click at [844, 345] on img at bounding box center [849, 346] width 38 height 38
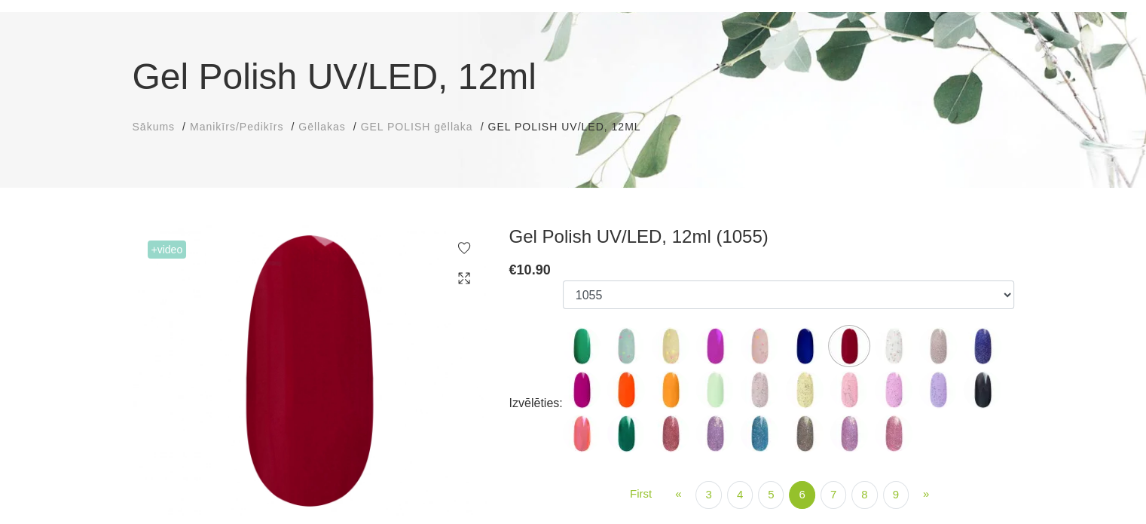
click at [627, 386] on img at bounding box center [626, 390] width 38 height 38
select select "5303"
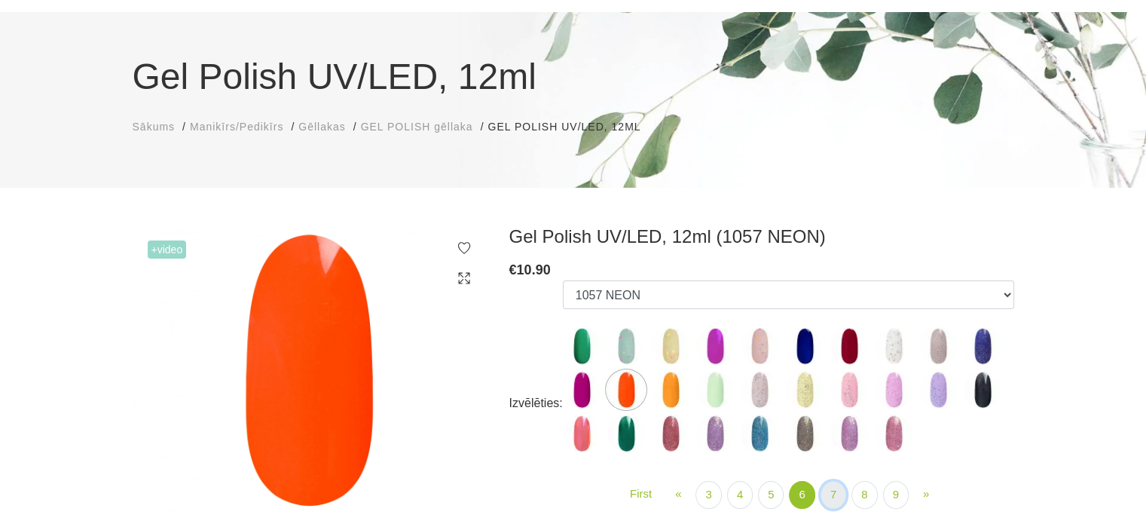
click at [834, 497] on link "7" at bounding box center [834, 495] width 26 height 28
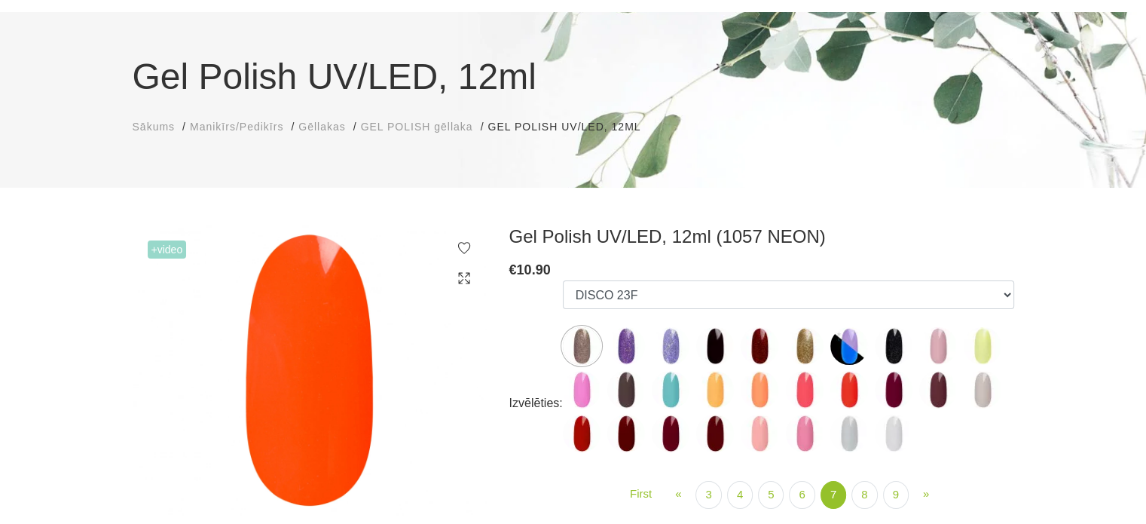
click at [888, 390] on img at bounding box center [894, 390] width 38 height 38
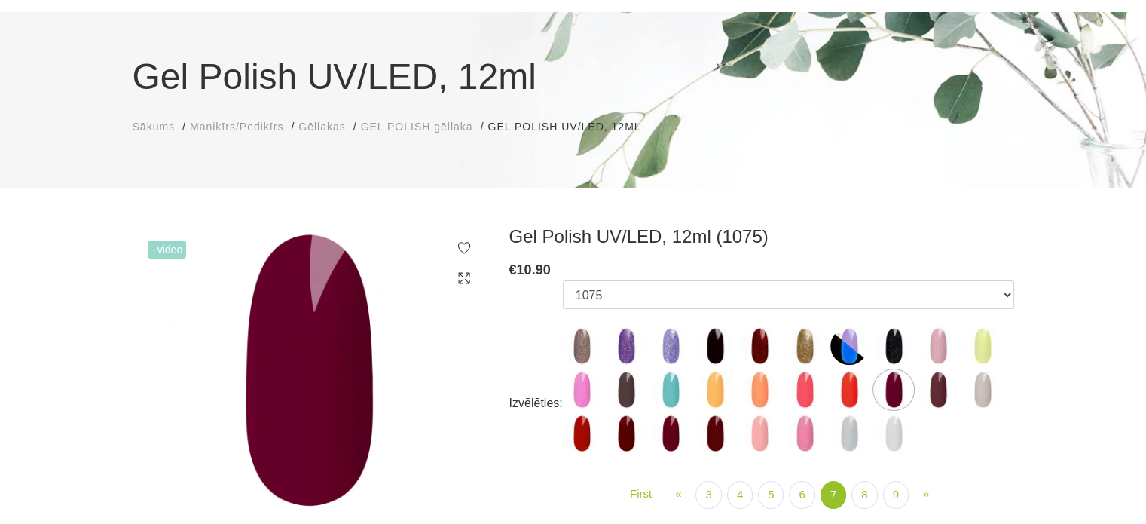
click at [945, 393] on img at bounding box center [938, 390] width 38 height 38
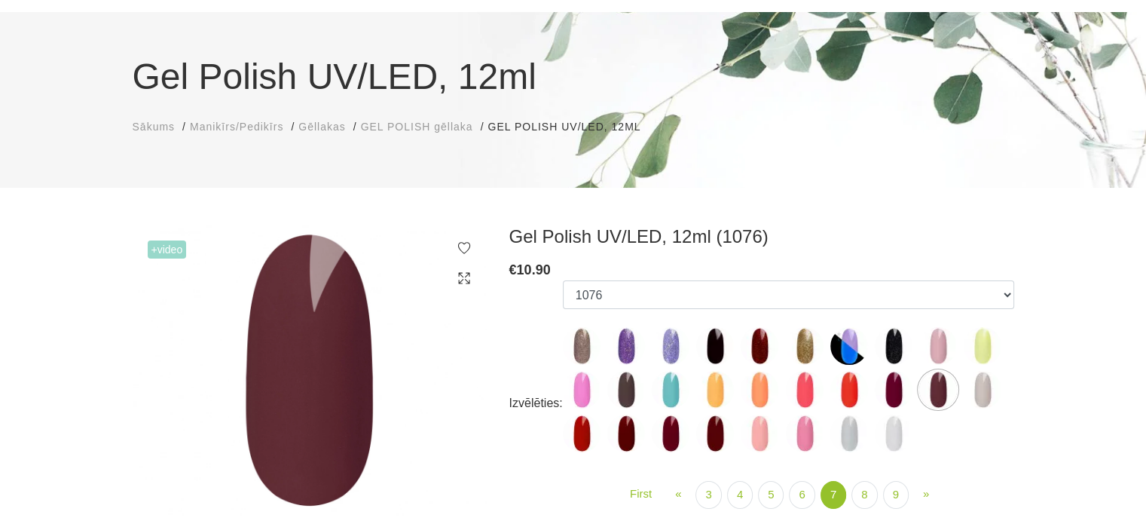
click at [612, 439] on img at bounding box center [626, 433] width 38 height 38
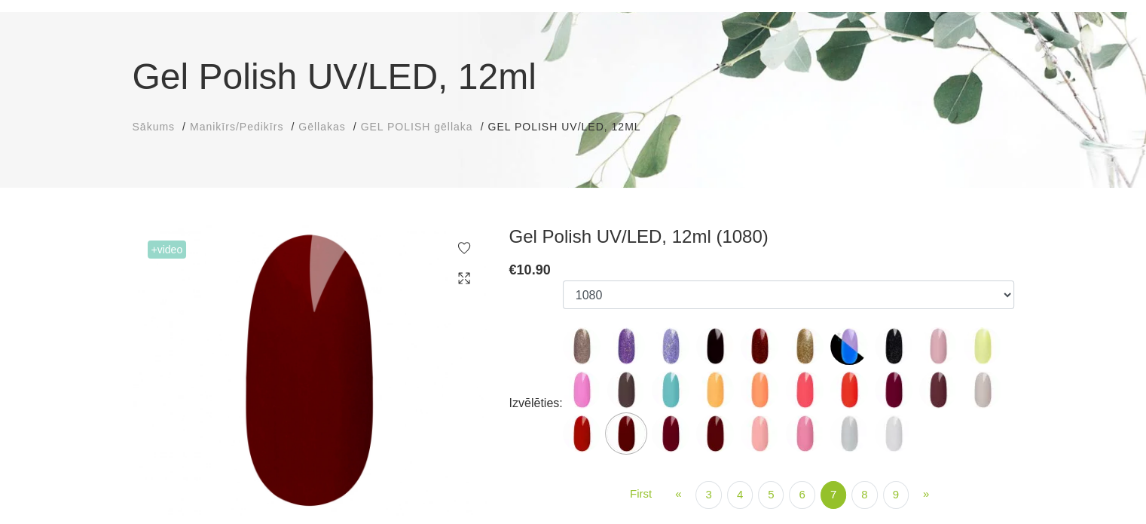
click at [668, 430] on img at bounding box center [671, 433] width 38 height 38
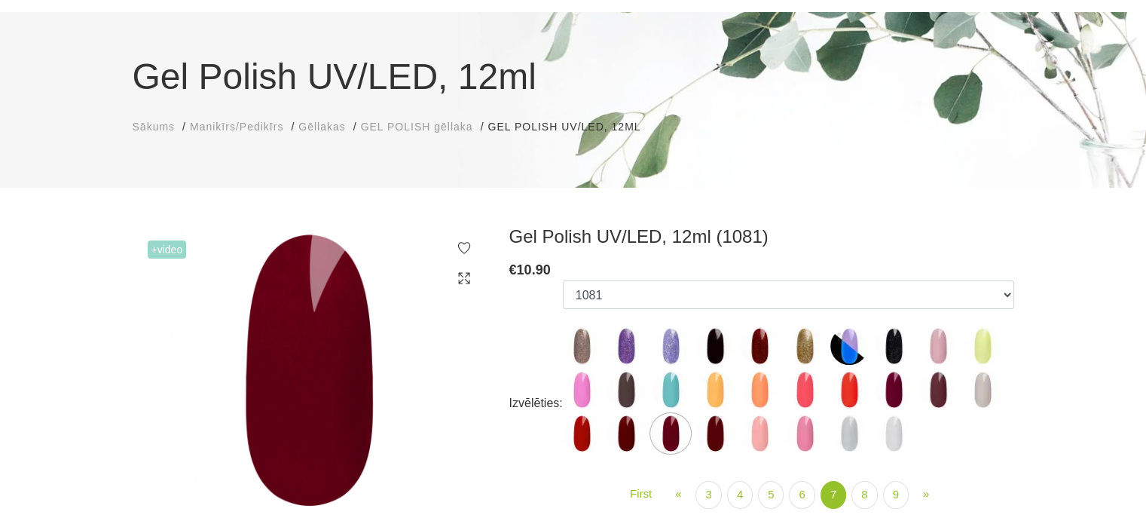
click at [714, 435] on img at bounding box center [715, 433] width 38 height 38
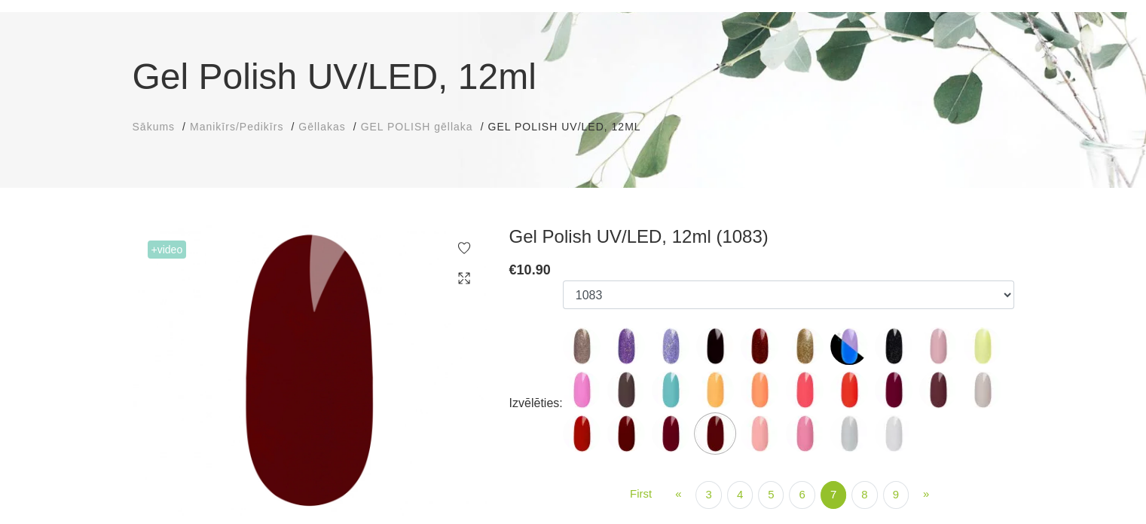
click at [672, 442] on img at bounding box center [671, 433] width 38 height 38
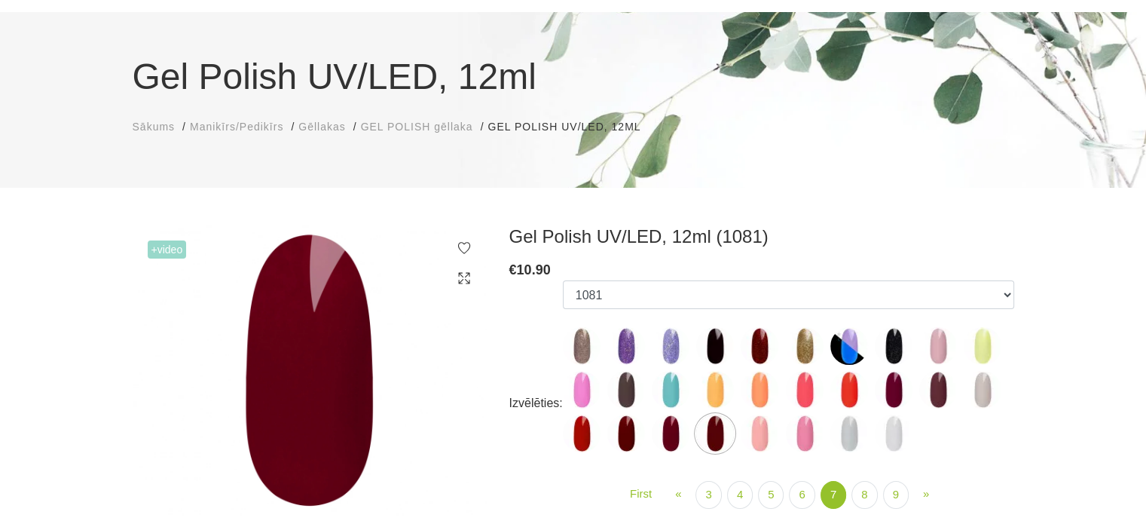
click at [621, 436] on img at bounding box center [626, 433] width 38 height 38
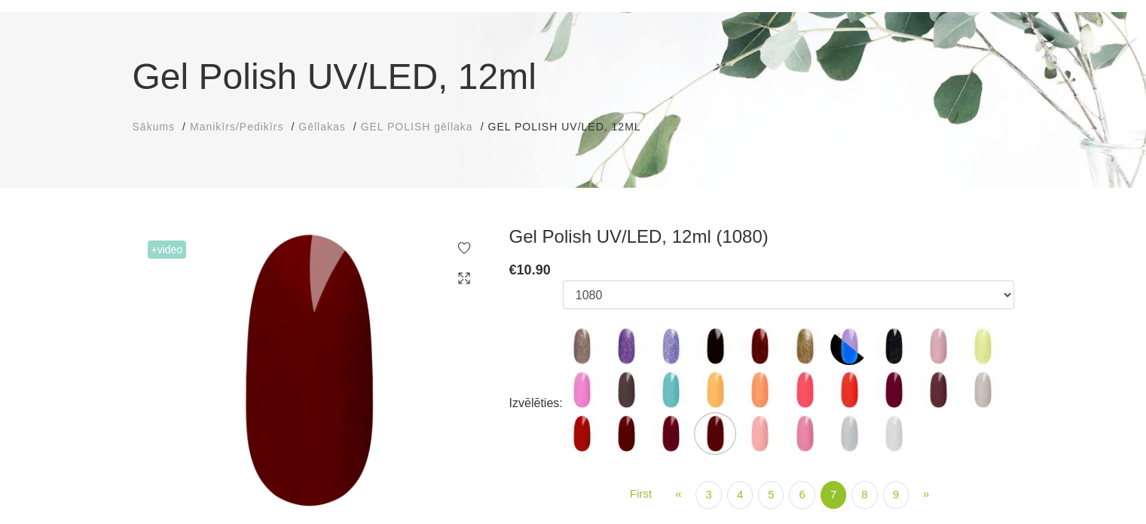
click at [665, 438] on img at bounding box center [671, 433] width 38 height 38
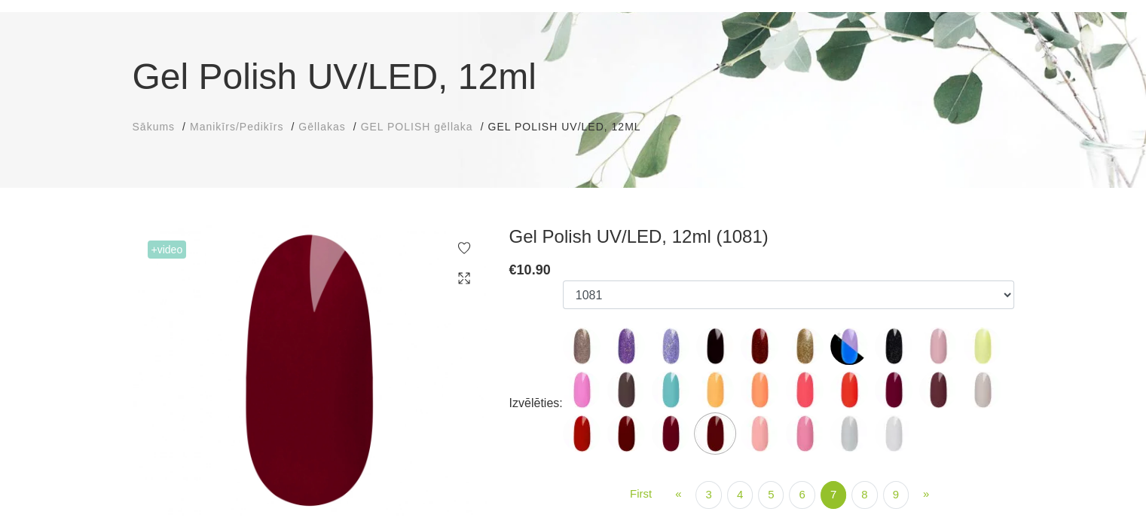
click at [719, 433] on img at bounding box center [715, 433] width 38 height 38
select select "5896"
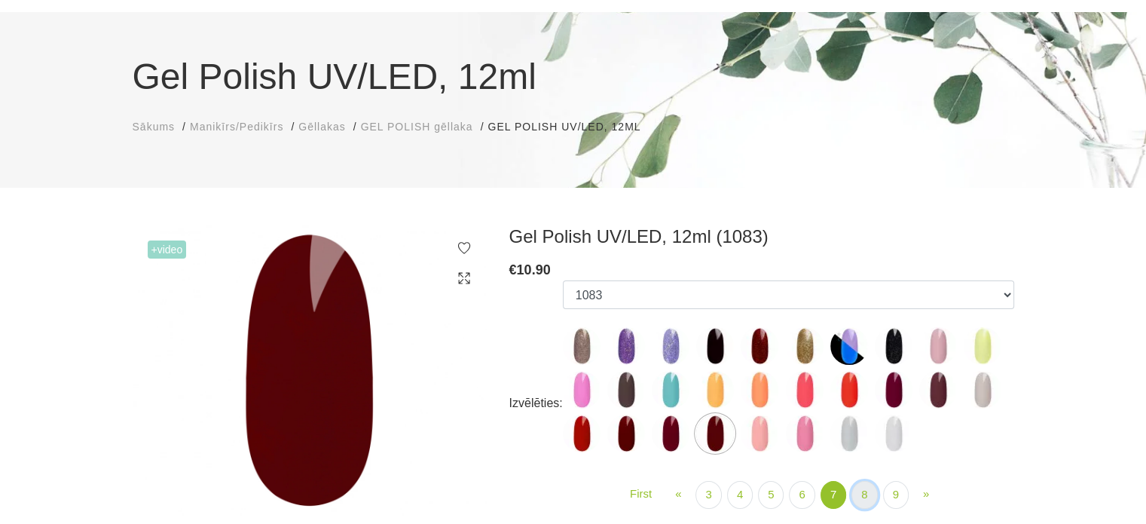
click at [856, 495] on link "8" at bounding box center [865, 495] width 26 height 28
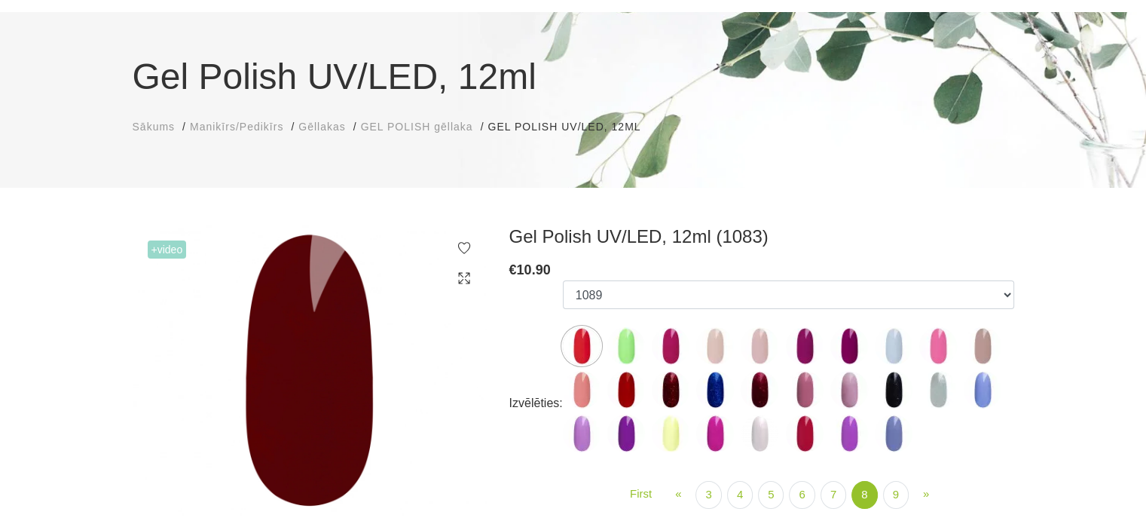
click at [664, 394] on img at bounding box center [671, 390] width 38 height 38
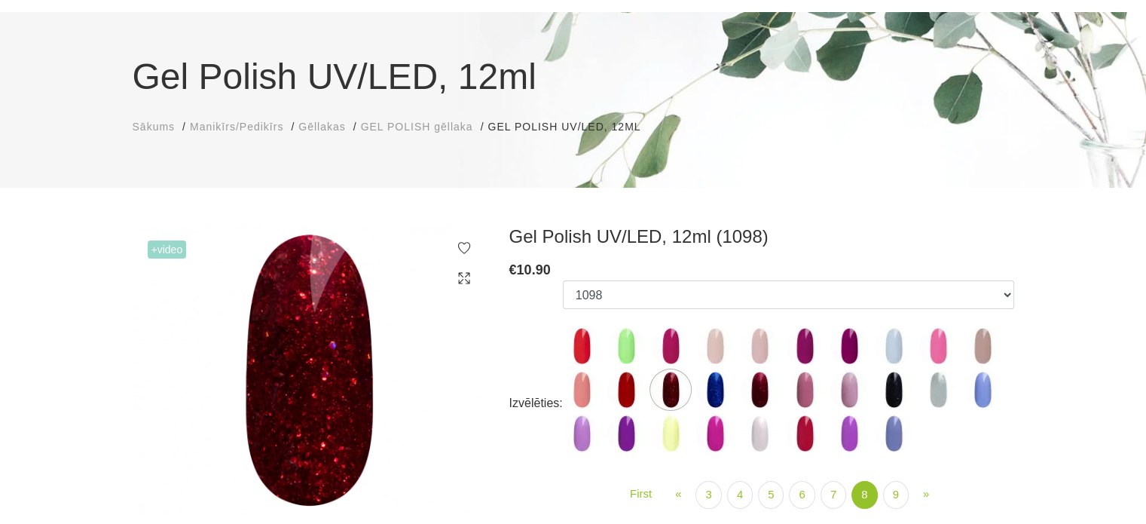
click at [769, 392] on img at bounding box center [760, 390] width 38 height 38
select select "6022"
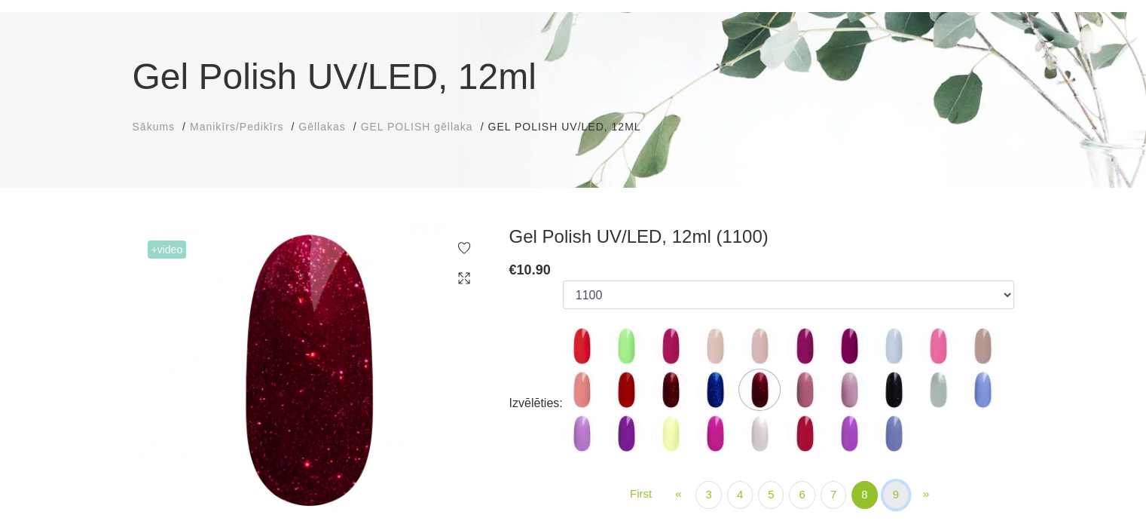
click at [885, 495] on link "9" at bounding box center [896, 495] width 26 height 28
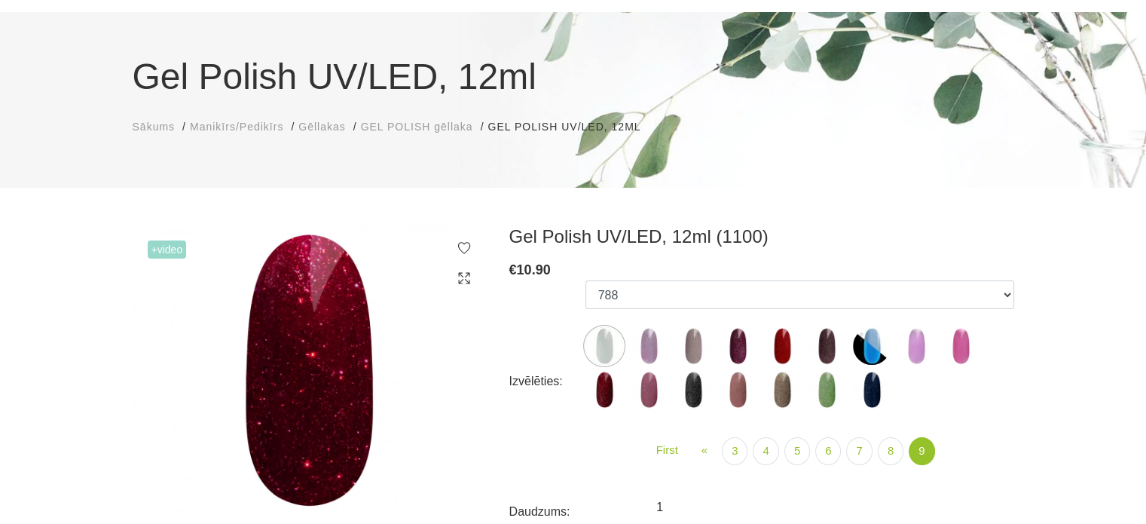
click at [607, 392] on img at bounding box center [605, 390] width 38 height 38
select select "6399"
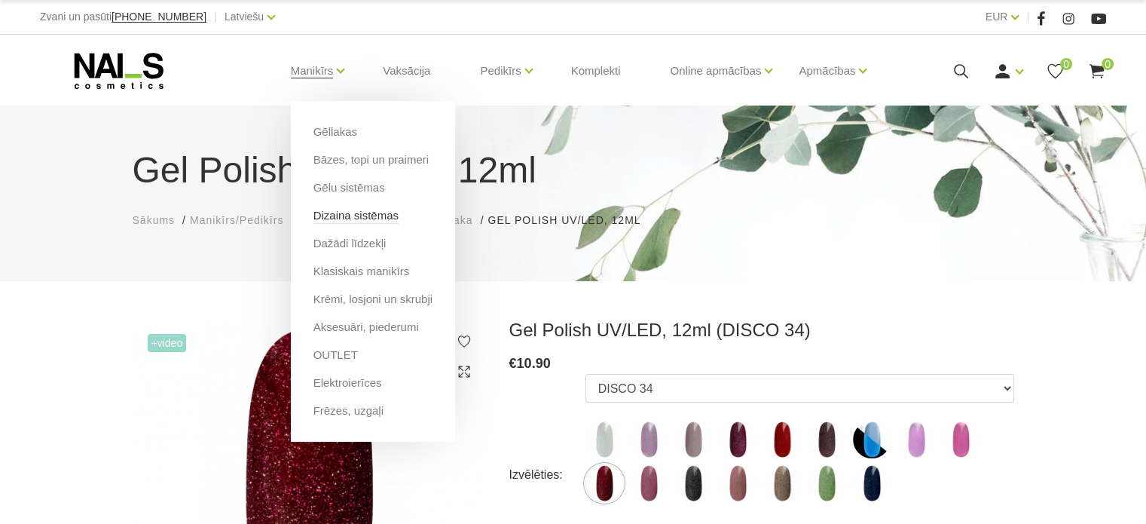
click at [371, 222] on link "Dizaina sistēmas" at bounding box center [355, 215] width 85 height 17
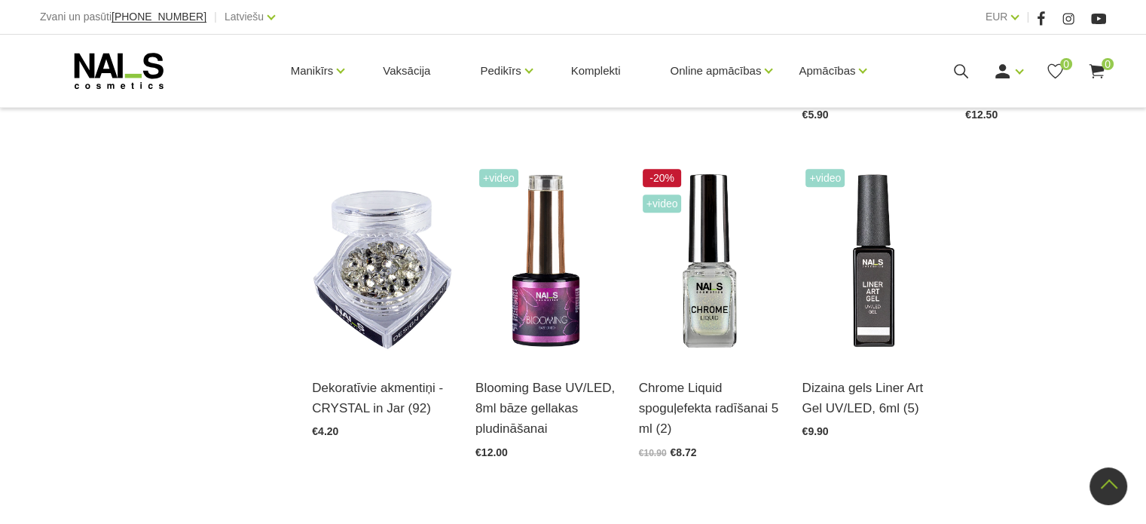
scroll to position [1632, 0]
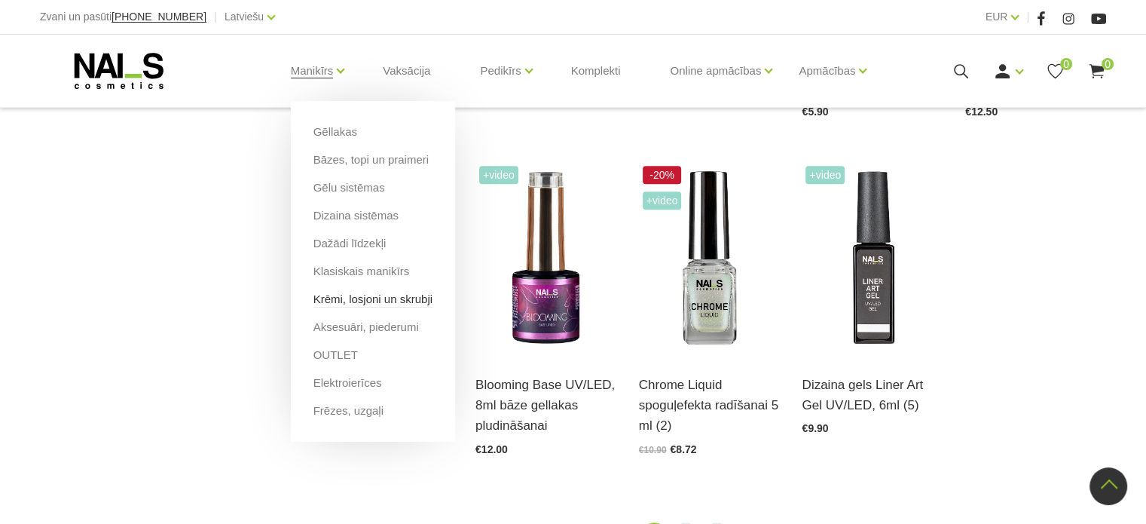
click at [402, 301] on link "Krēmi, losjoni un skrubji" at bounding box center [372, 299] width 119 height 17
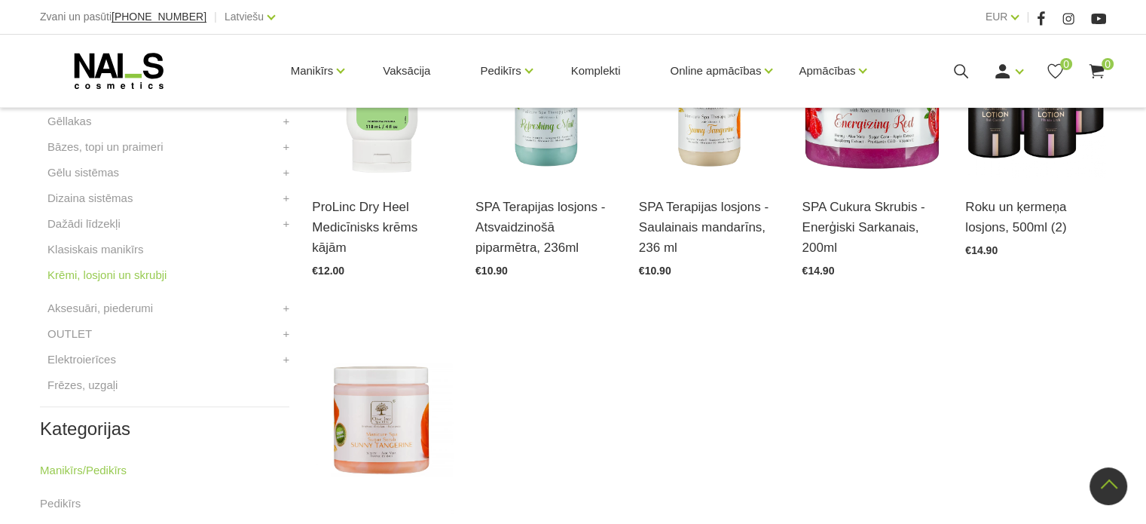
scroll to position [464, 0]
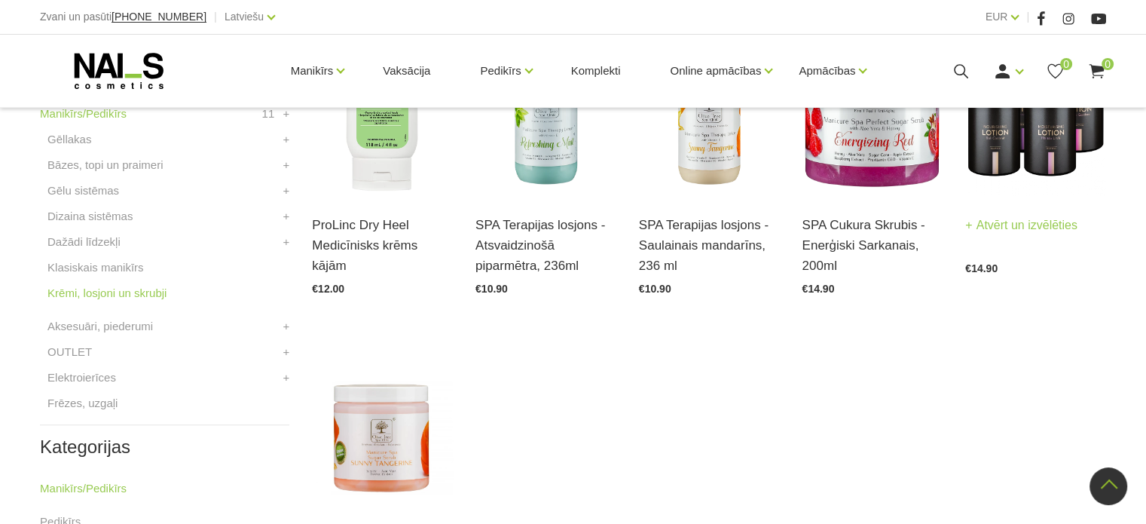
click at [1057, 224] on link "Atvērt un izvēlēties" at bounding box center [1021, 225] width 112 height 21
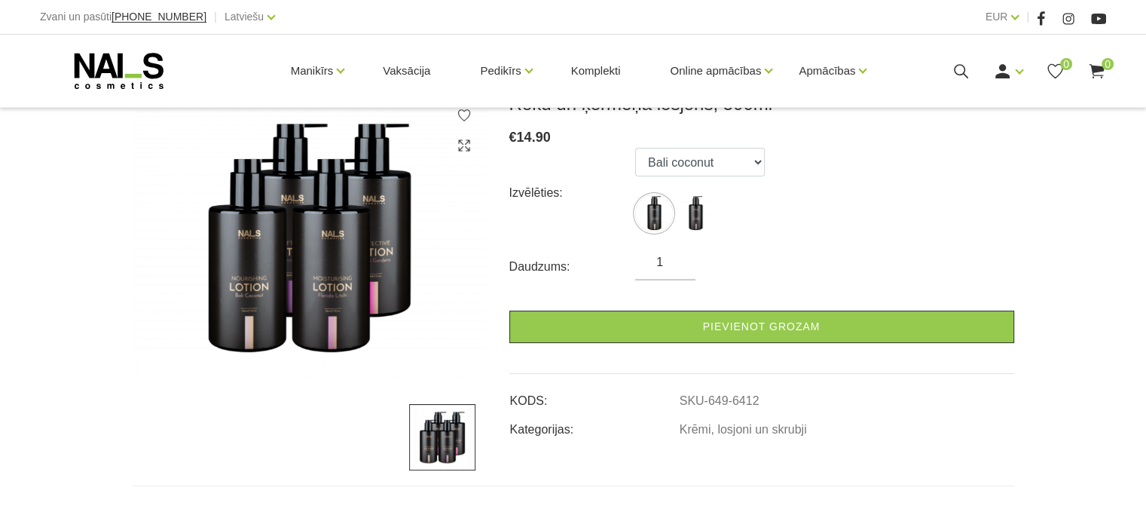
scroll to position [236, 0]
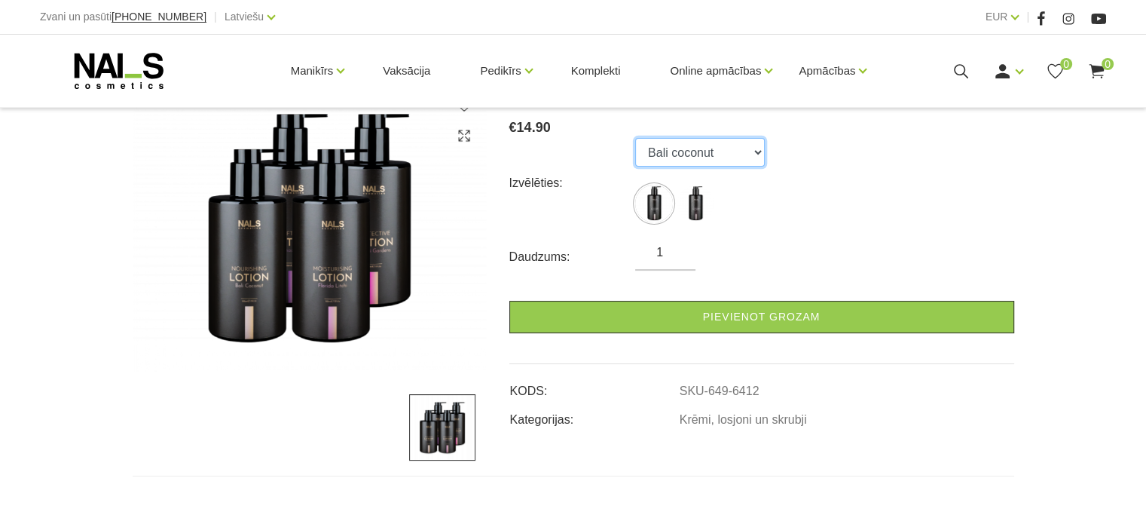
click at [726, 151] on select "Bali coconut Florida litchi" at bounding box center [700, 152] width 130 height 29
click at [869, 185] on div "Izvēlēties: Bali coconut Florida litchi" at bounding box center [761, 183] width 505 height 90
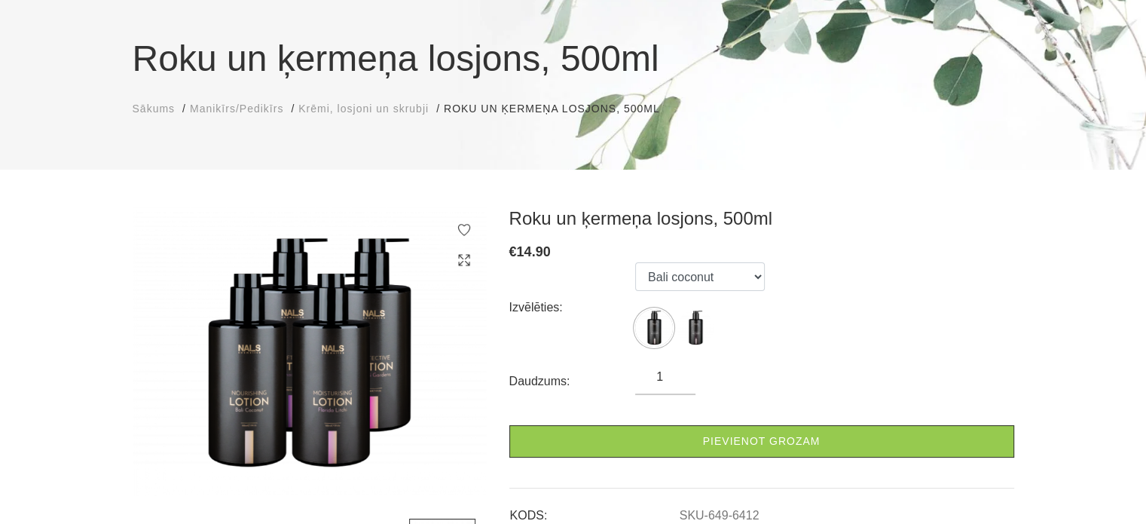
scroll to position [0, 0]
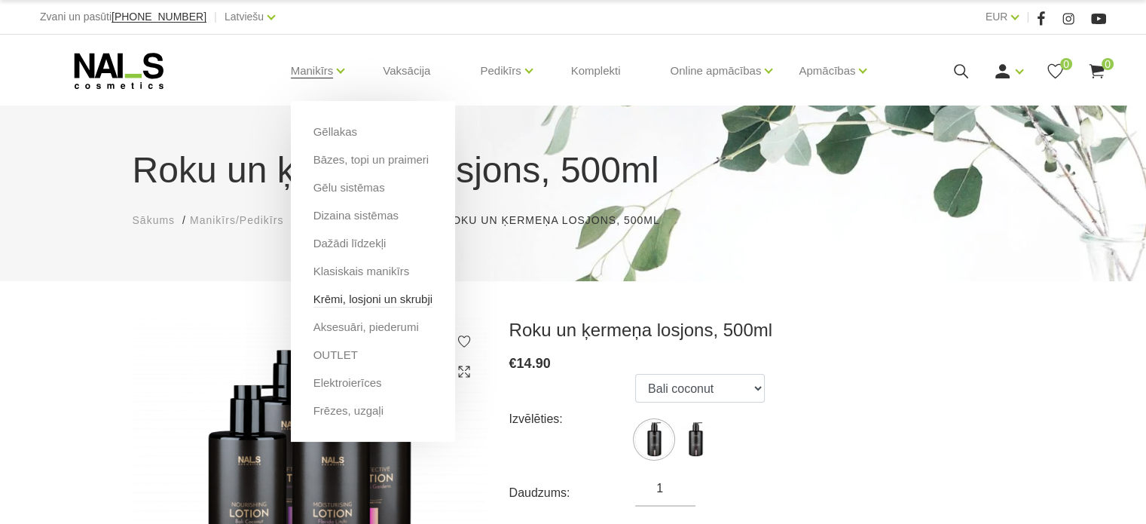
click at [376, 295] on link "Krēmi, losjoni un skrubji" at bounding box center [372, 299] width 119 height 17
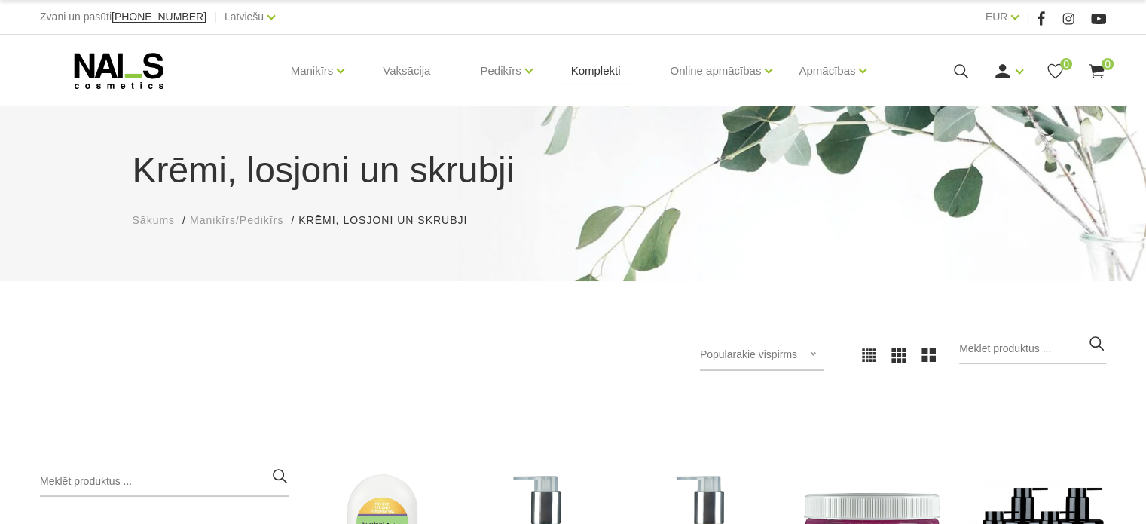
click at [579, 79] on link "Komplekti" at bounding box center [596, 71] width 74 height 72
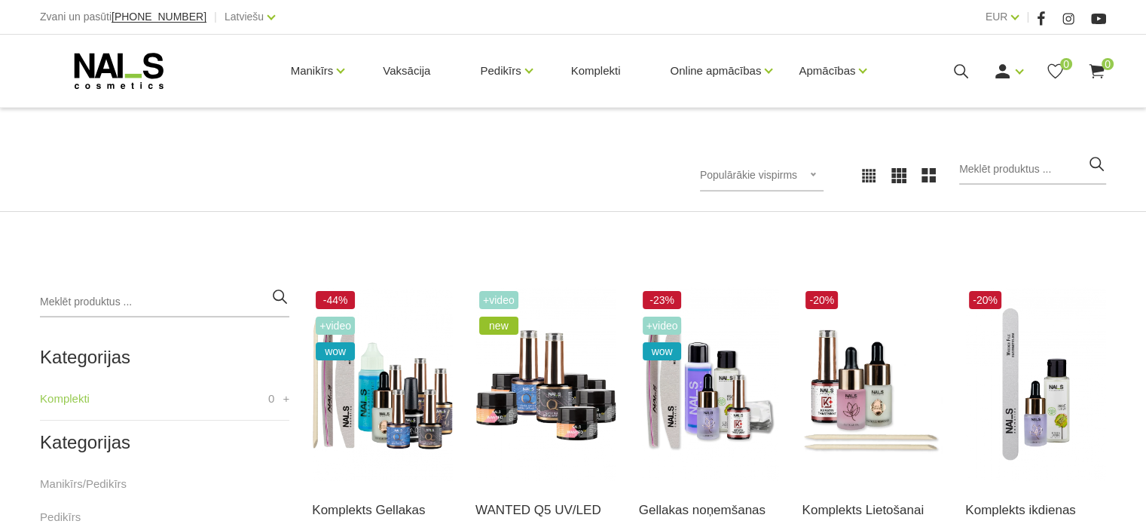
scroll to position [304, 0]
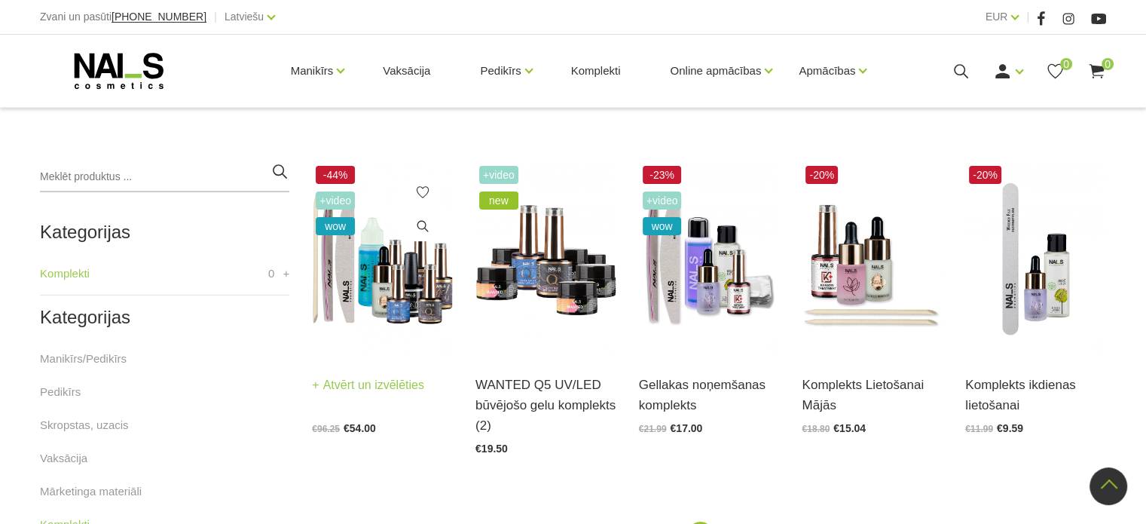
click at [393, 381] on link "Atvērt un izvēlēties" at bounding box center [368, 385] width 112 height 21
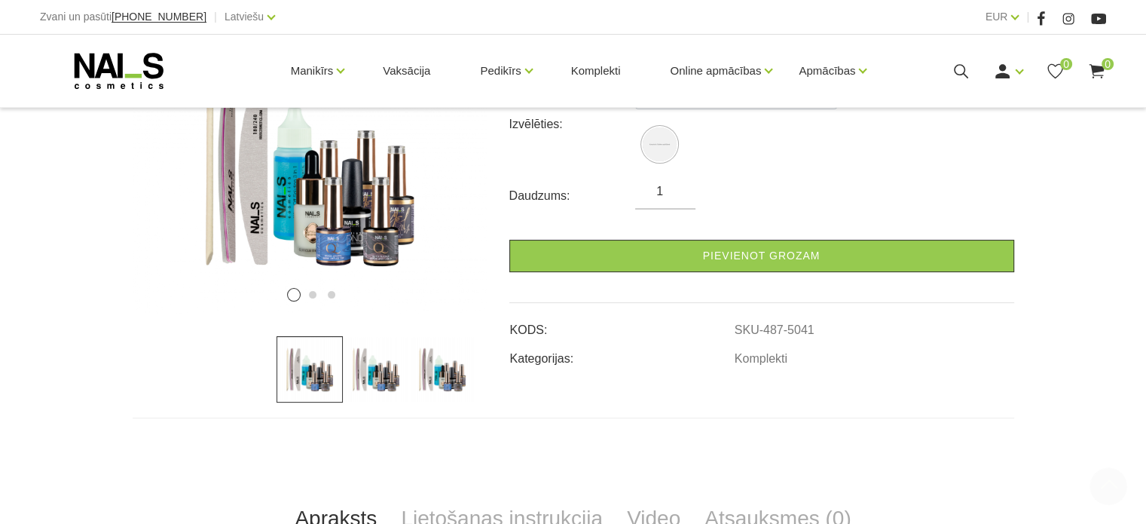
scroll to position [305, 0]
